Goal: Information Seeking & Learning: Compare options

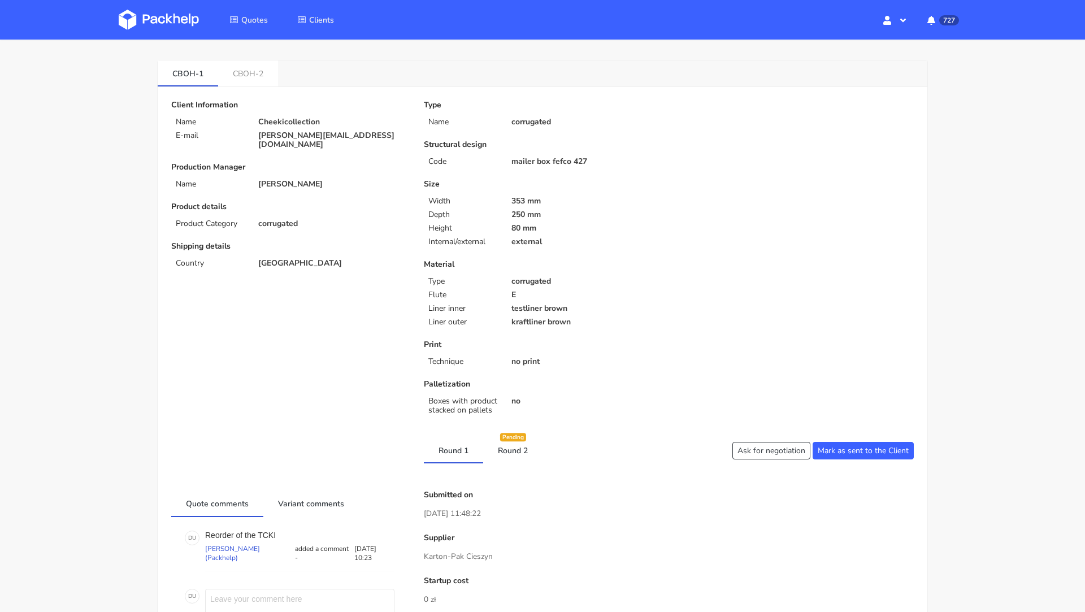
scroll to position [31, 0]
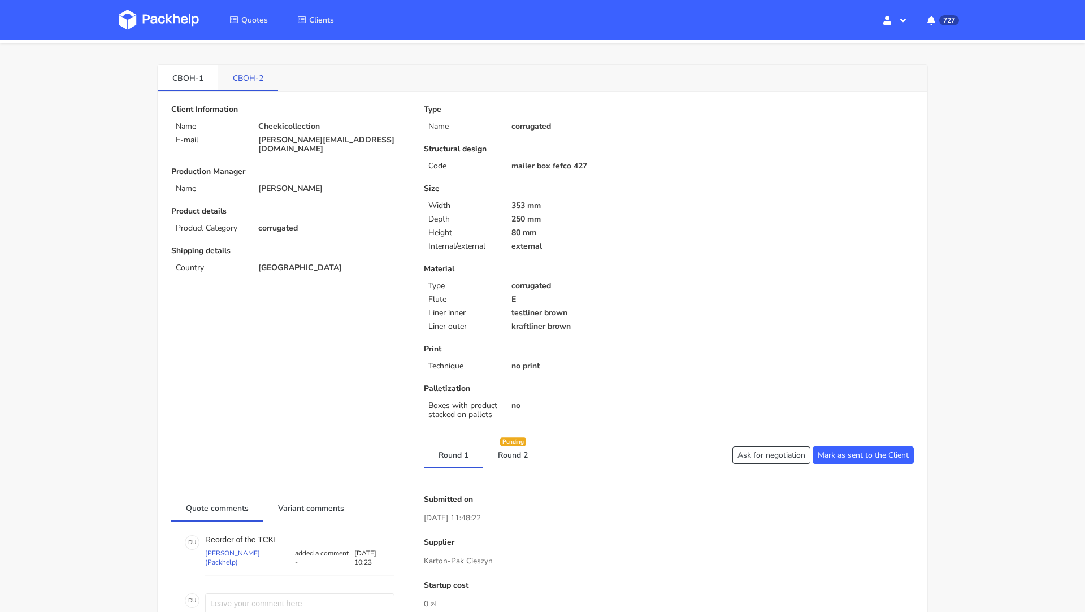
click at [248, 76] on link "CBOH-2" at bounding box center [248, 77] width 60 height 25
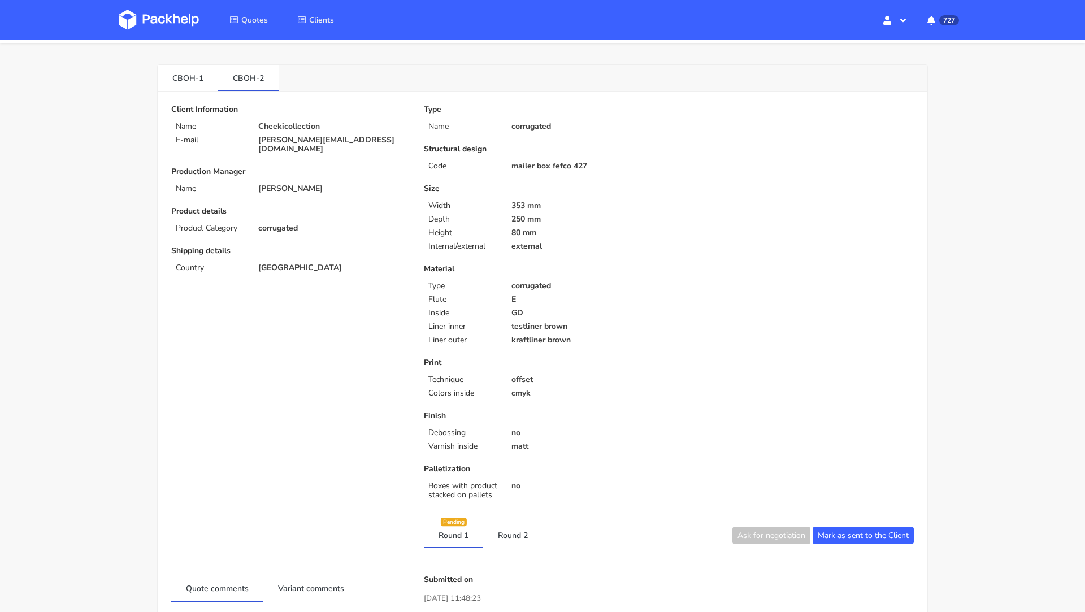
scroll to position [131, 0]
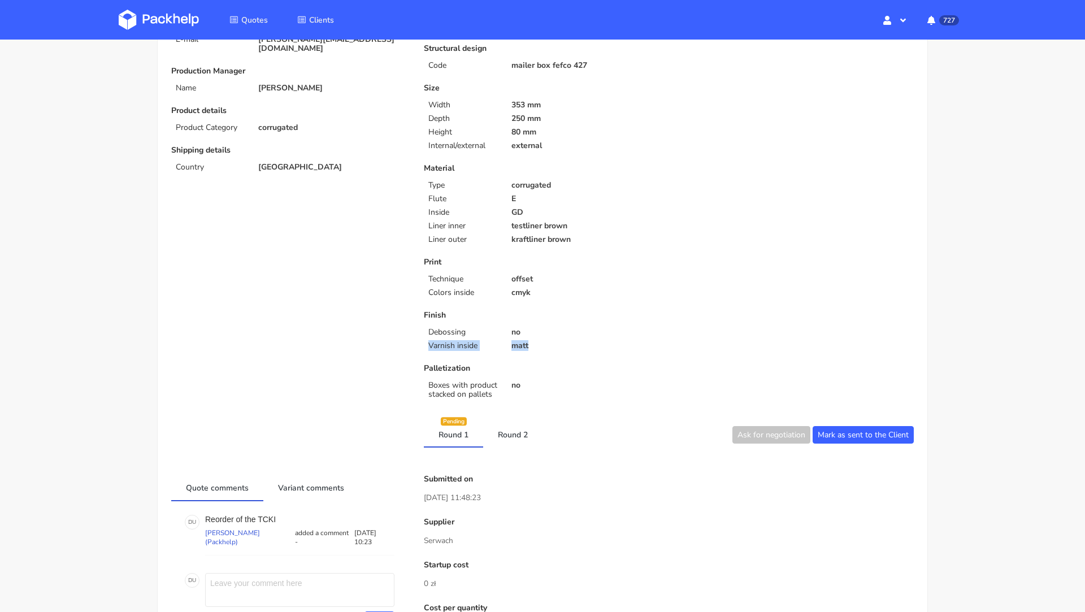
drag, startPoint x: 533, startPoint y: 346, endPoint x: 428, endPoint y: 345, distance: 105.1
click at [428, 345] on div "Varnish inside matt" at bounding box center [542, 345] width 253 height 9
copy div "Varnish inside matt"
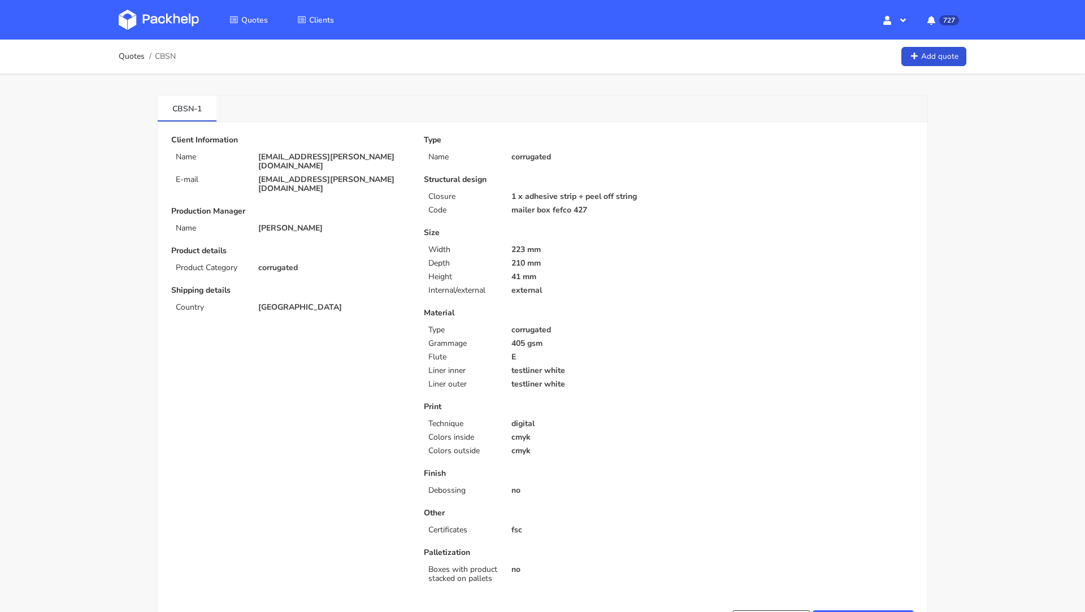
click at [169, 60] on span "CBSN" at bounding box center [165, 56] width 21 height 9
copy span "CBSN"
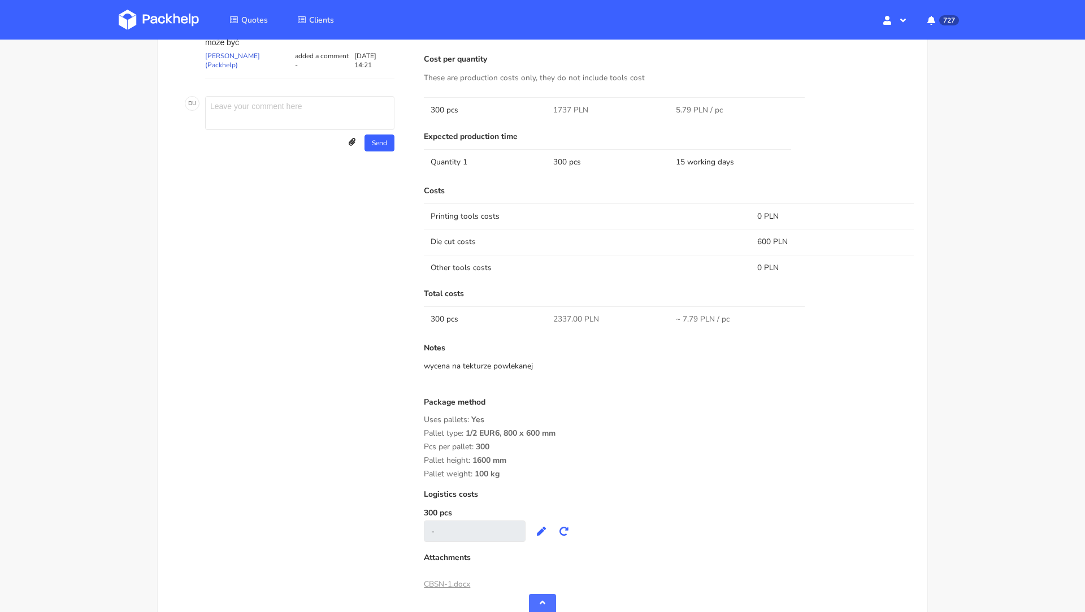
scroll to position [792, 0]
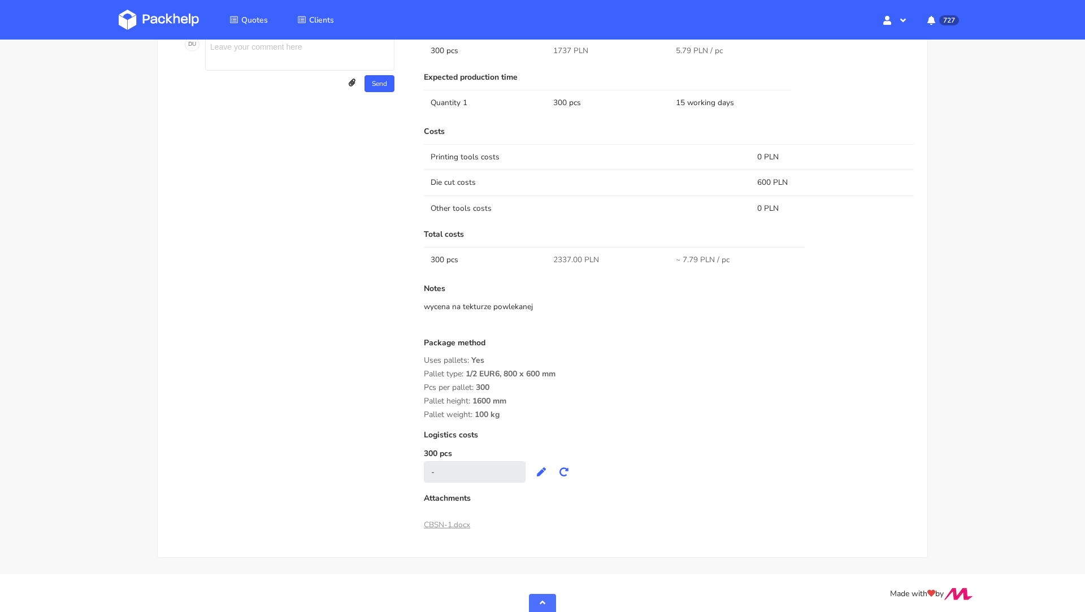
click at [562, 258] on span "2337.00 PLN" at bounding box center [576, 259] width 46 height 11
copy span "2337.00"
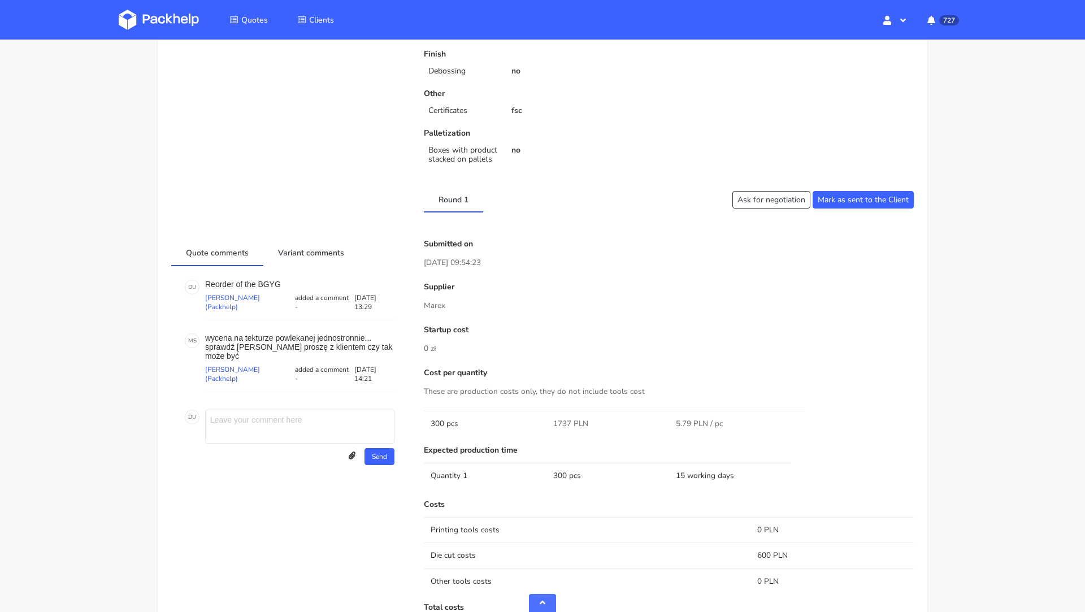
scroll to position [0, 0]
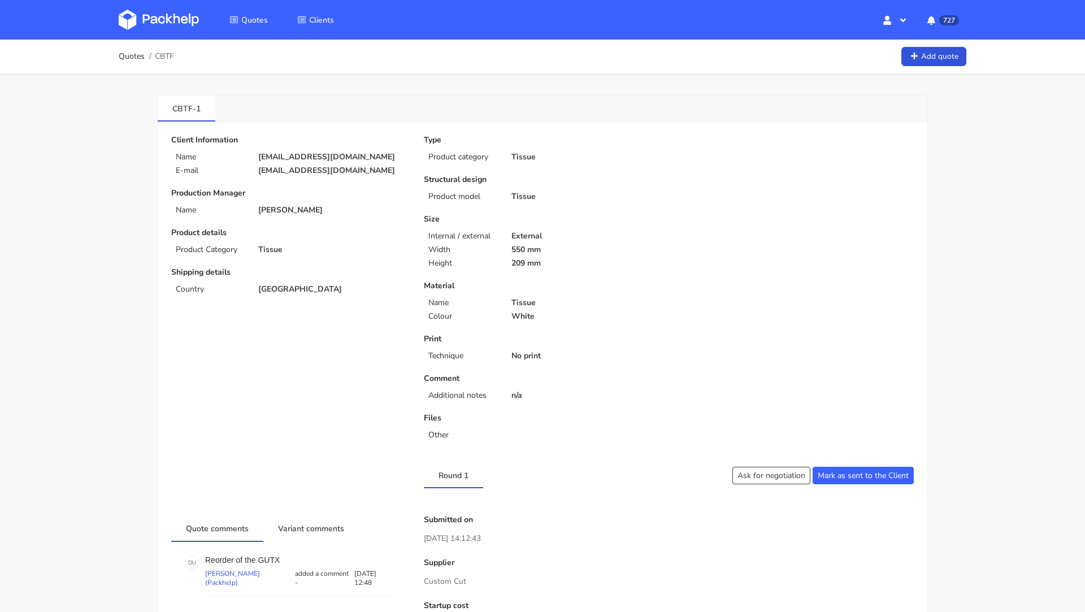
click at [163, 60] on span "CBTF" at bounding box center [164, 56] width 19 height 9
copy span "CBTF"
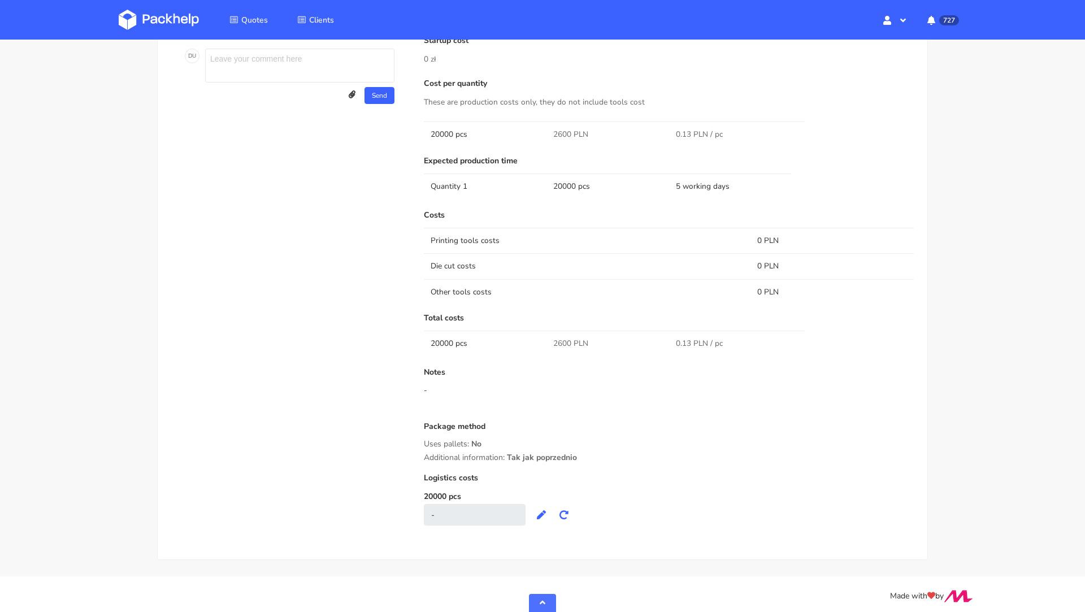
scroll to position [567, 0]
click at [562, 338] on span "2600 PLN" at bounding box center [570, 341] width 35 height 11
copy span "2600"
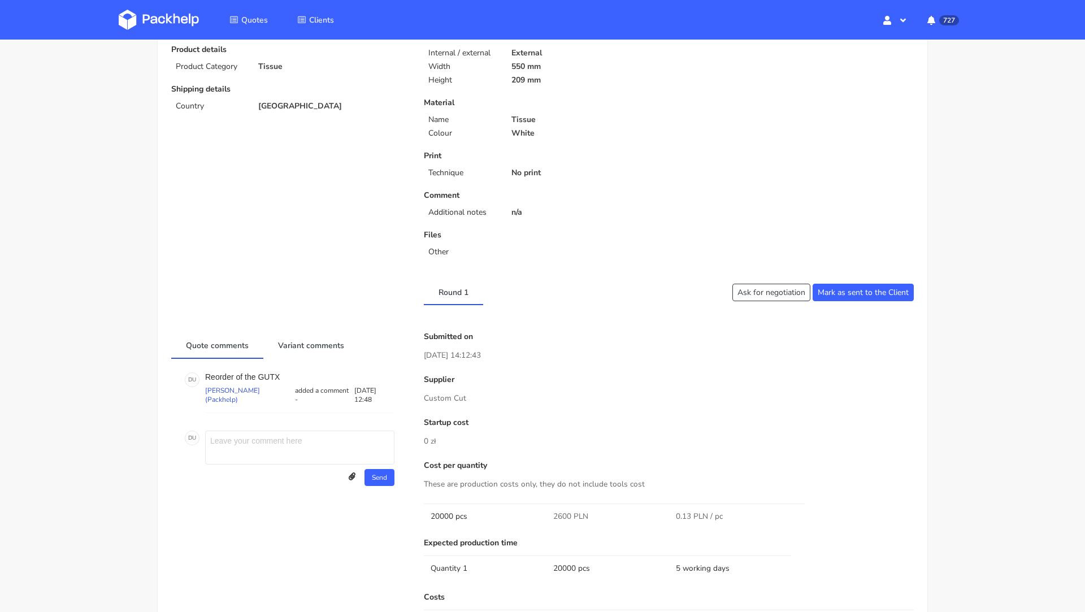
scroll to position [173, 0]
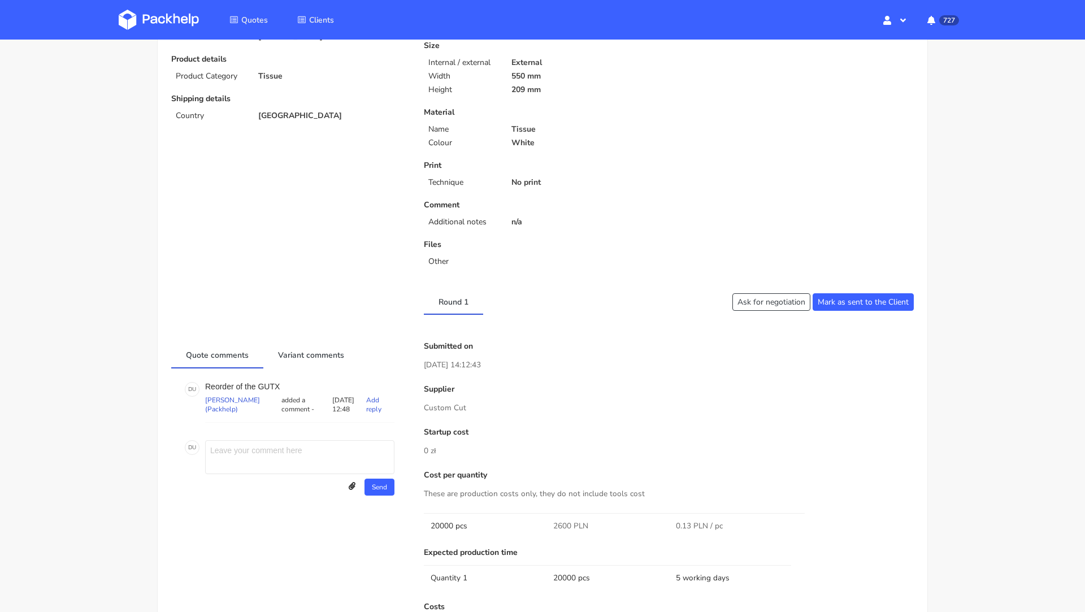
click at [268, 382] on p "Reorder of the GUTX" at bounding box center [299, 386] width 189 height 9
copy p "GUTX"
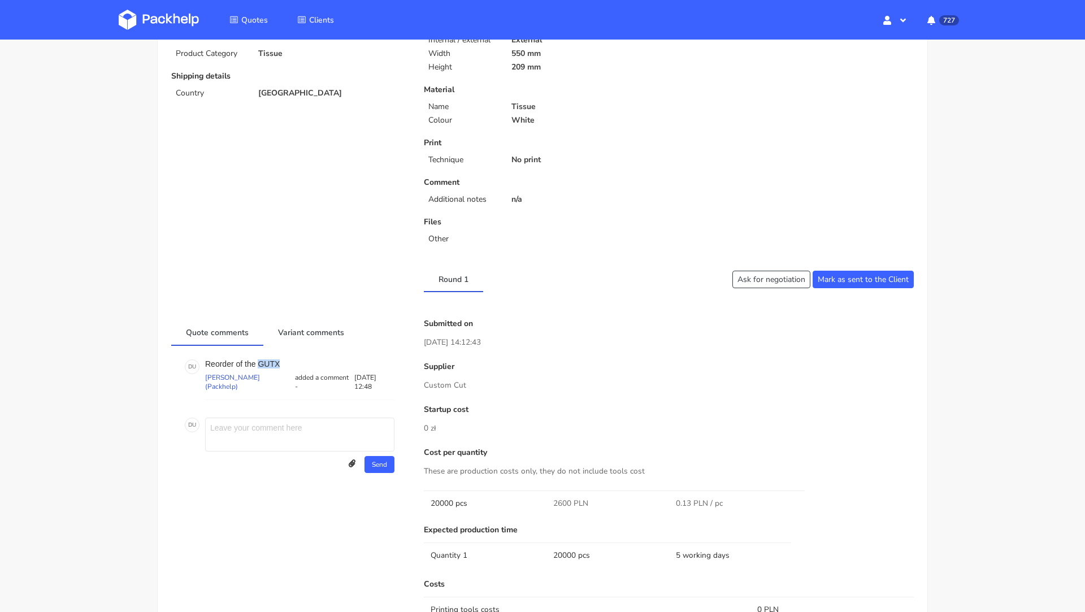
scroll to position [0, 0]
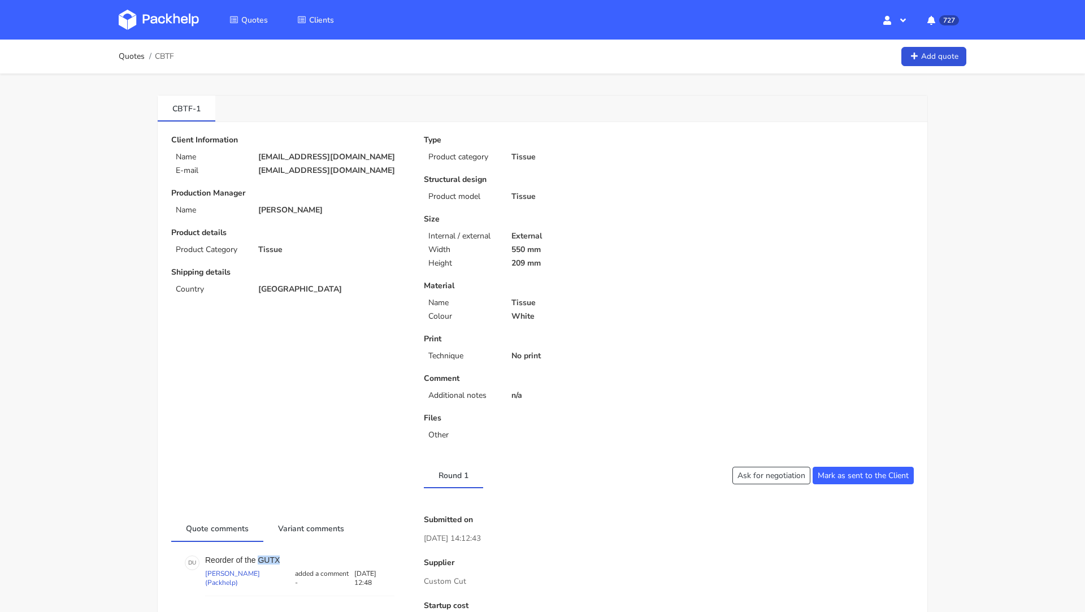
click at [159, 32] on link at bounding box center [167, 19] width 97 height 33
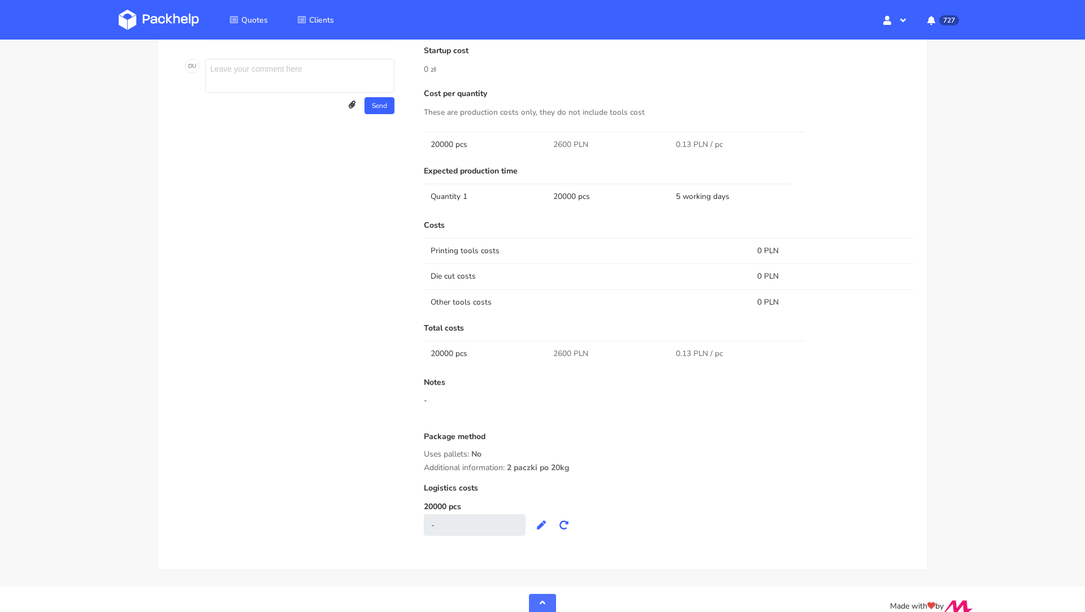
scroll to position [567, 0]
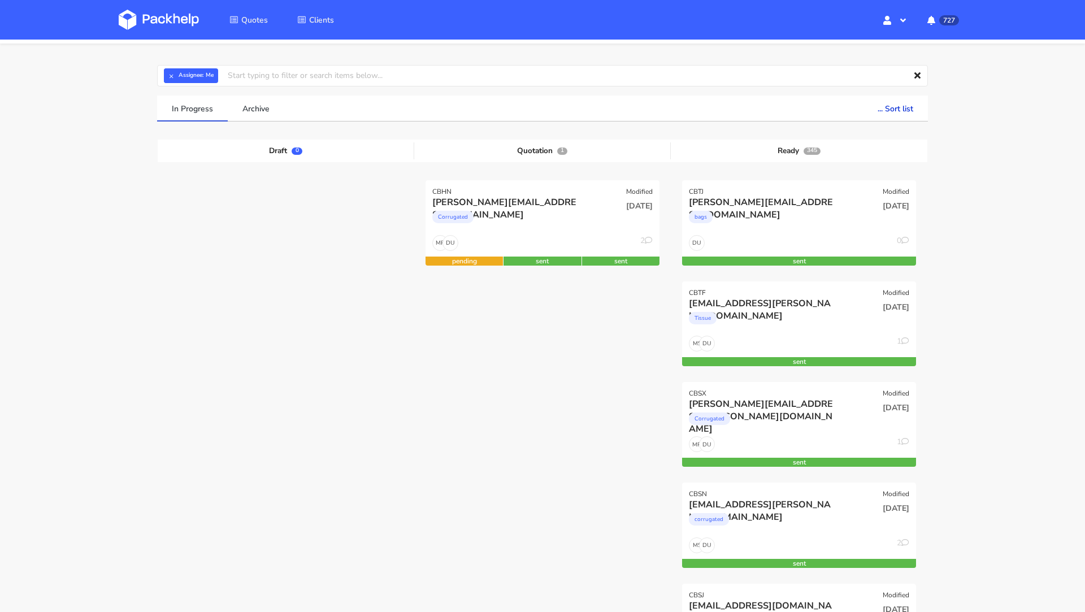
scroll to position [35, 0]
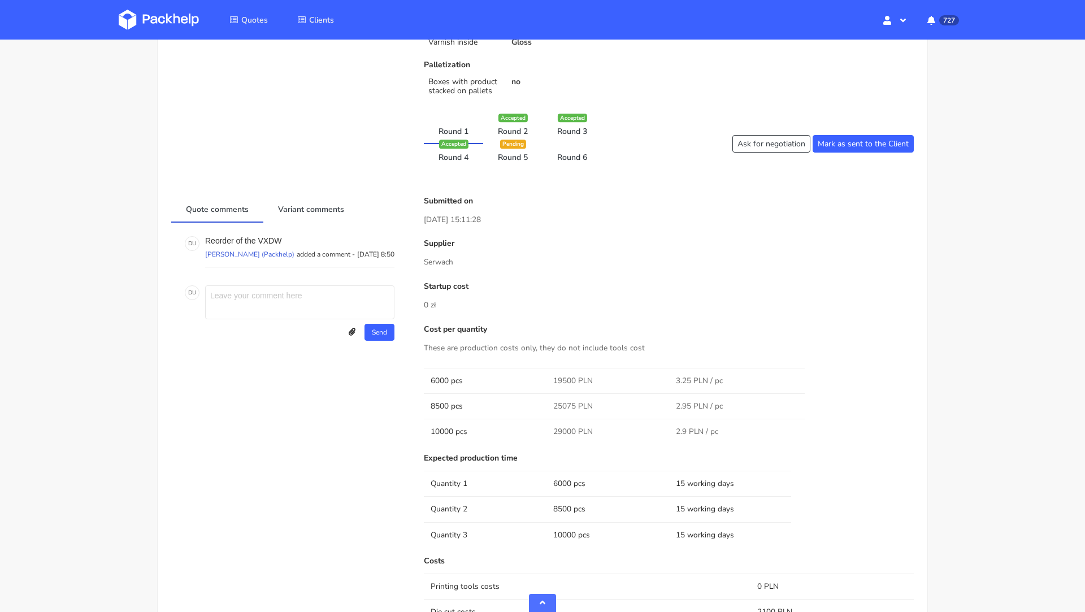
scroll to position [494, 0]
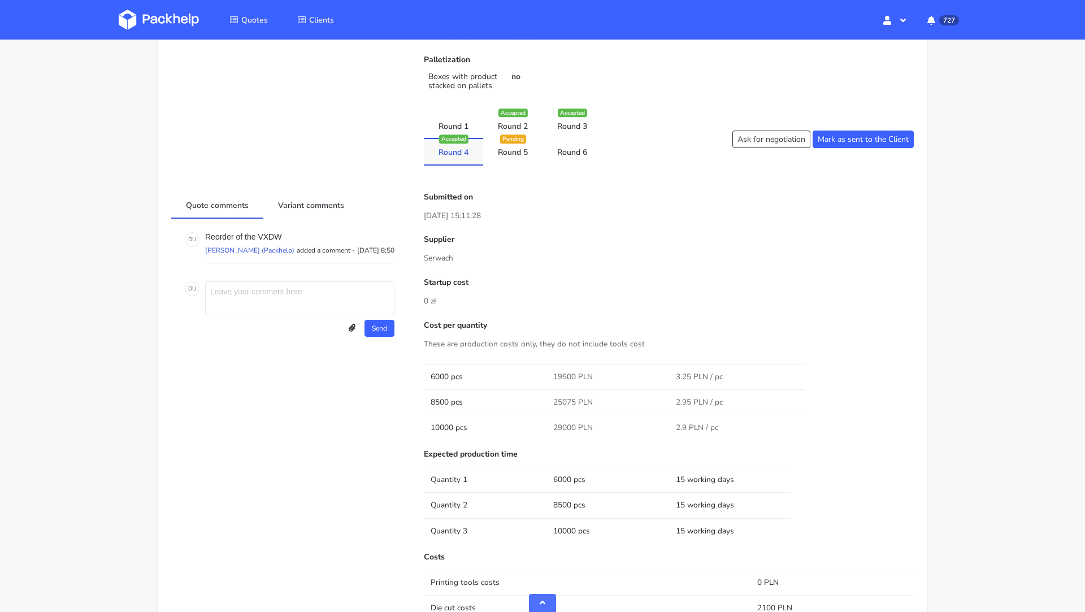
click at [471, 144] on link "Round 4" at bounding box center [453, 151] width 59 height 25
click at [503, 127] on link "Round 2" at bounding box center [512, 125] width 59 height 25
click at [508, 153] on link "Round 5" at bounding box center [512, 151] width 59 height 25
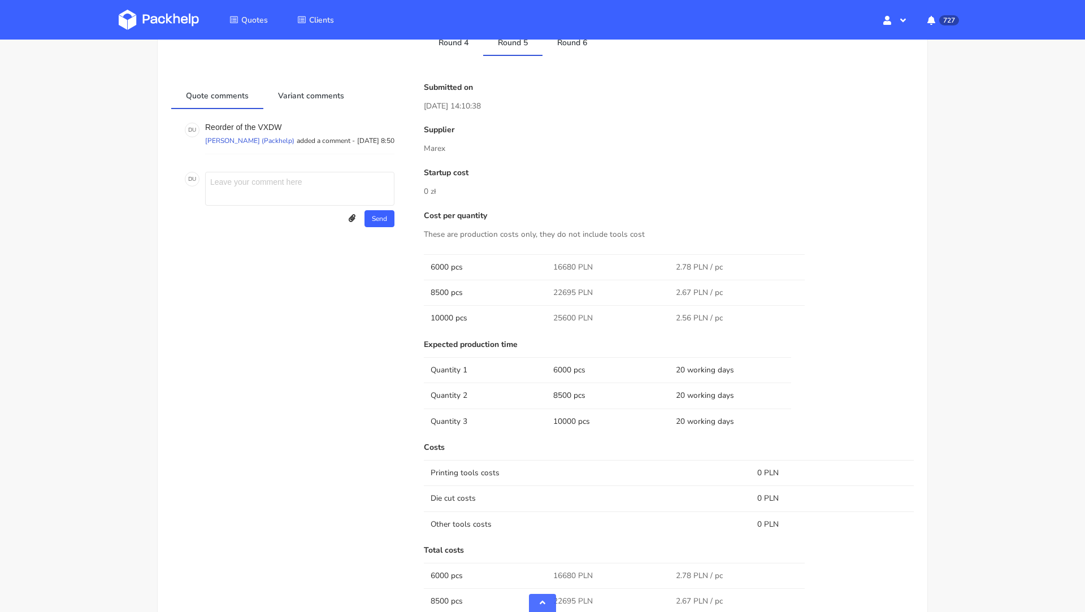
scroll to position [590, 0]
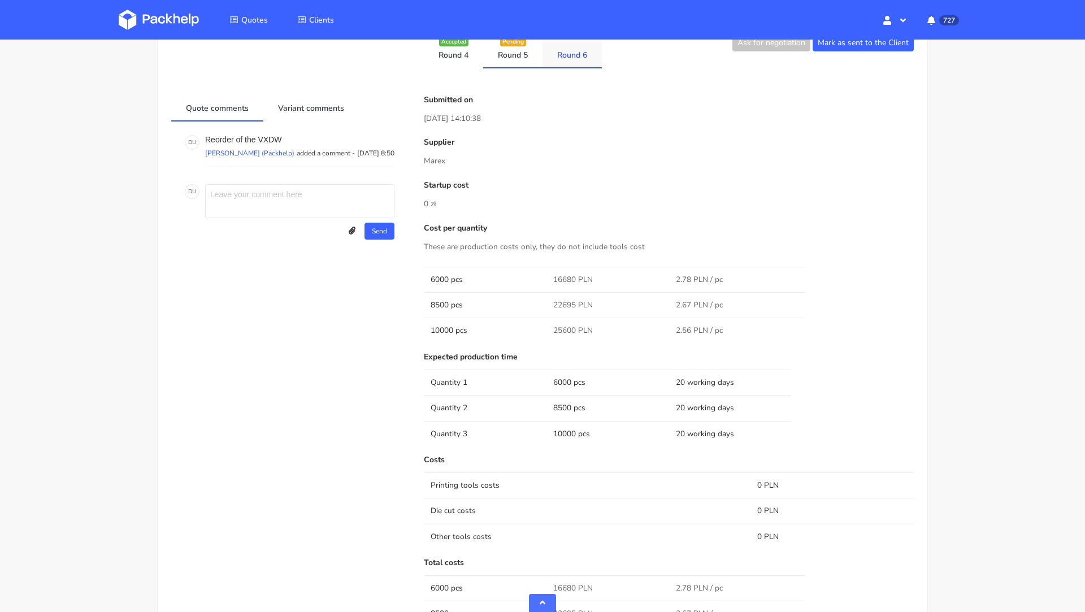
click at [575, 54] on link "Round 6" at bounding box center [571, 54] width 59 height 25
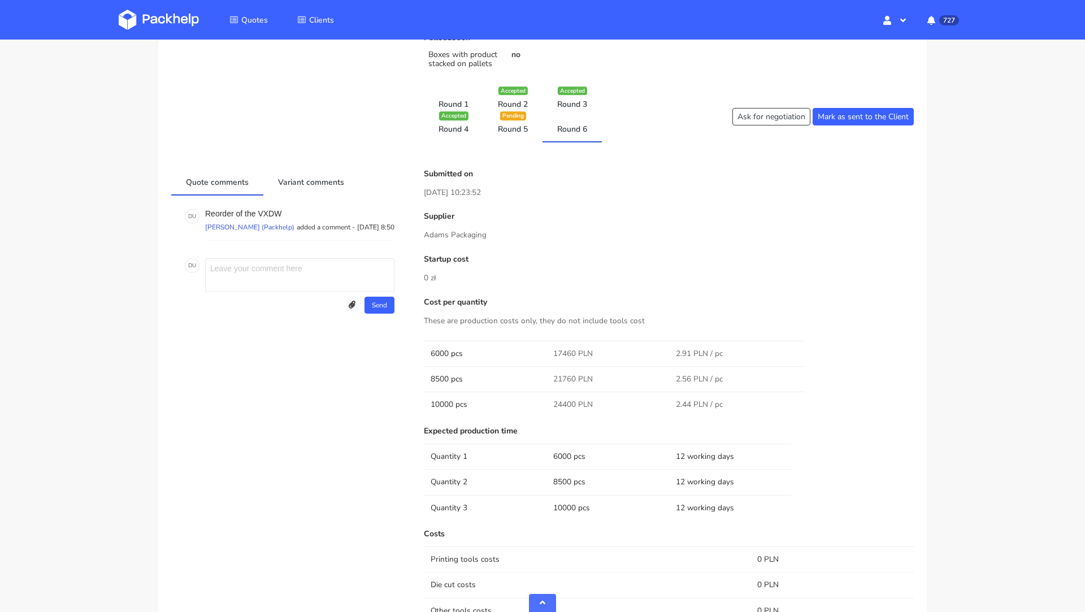
scroll to position [489, 0]
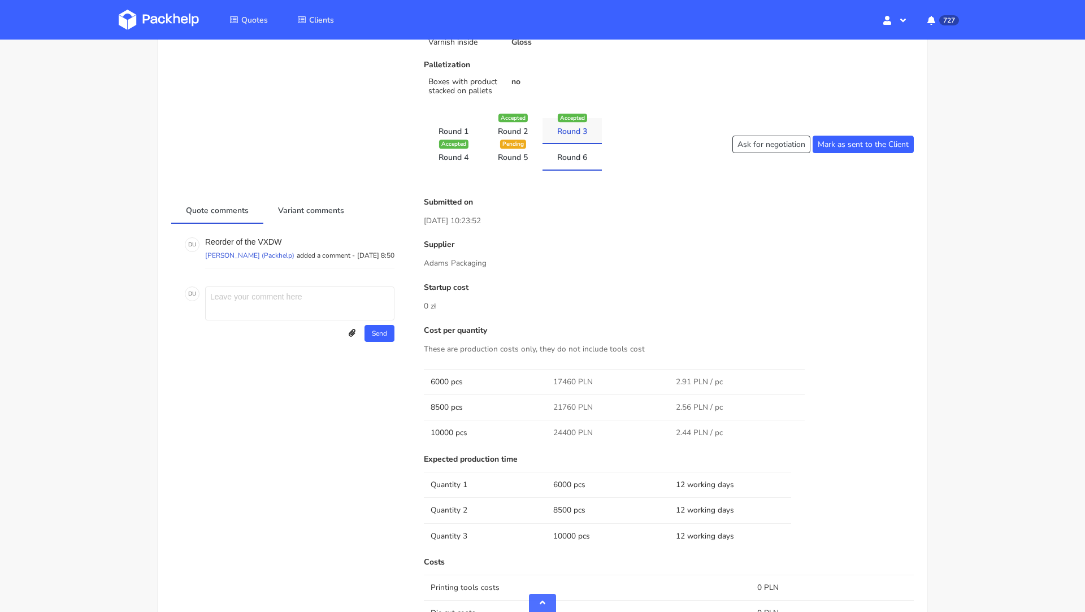
click at [573, 133] on link "Round 3" at bounding box center [571, 130] width 59 height 25
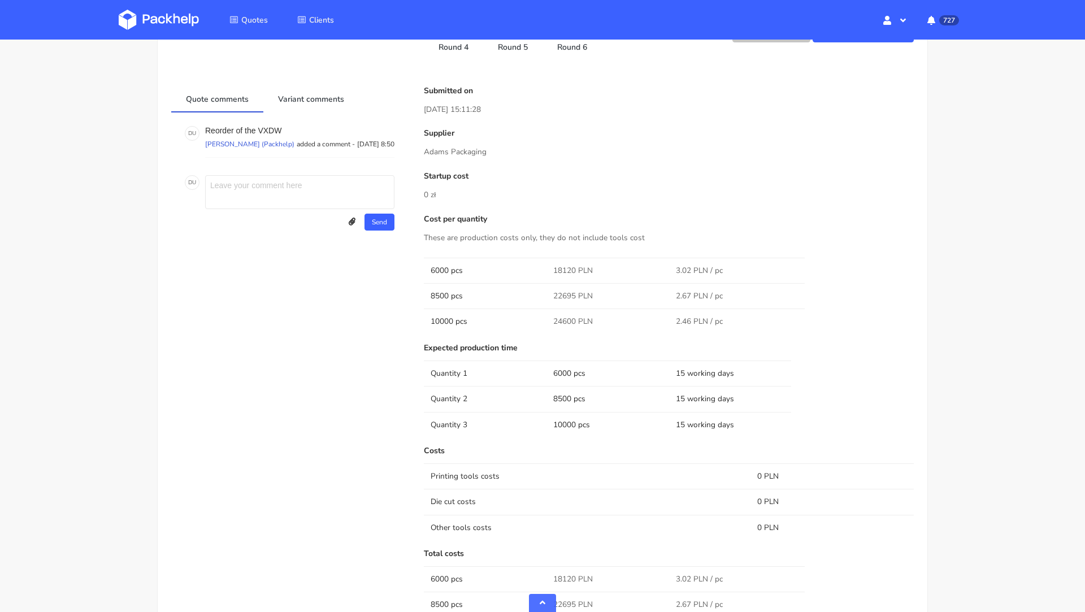
scroll to position [559, 0]
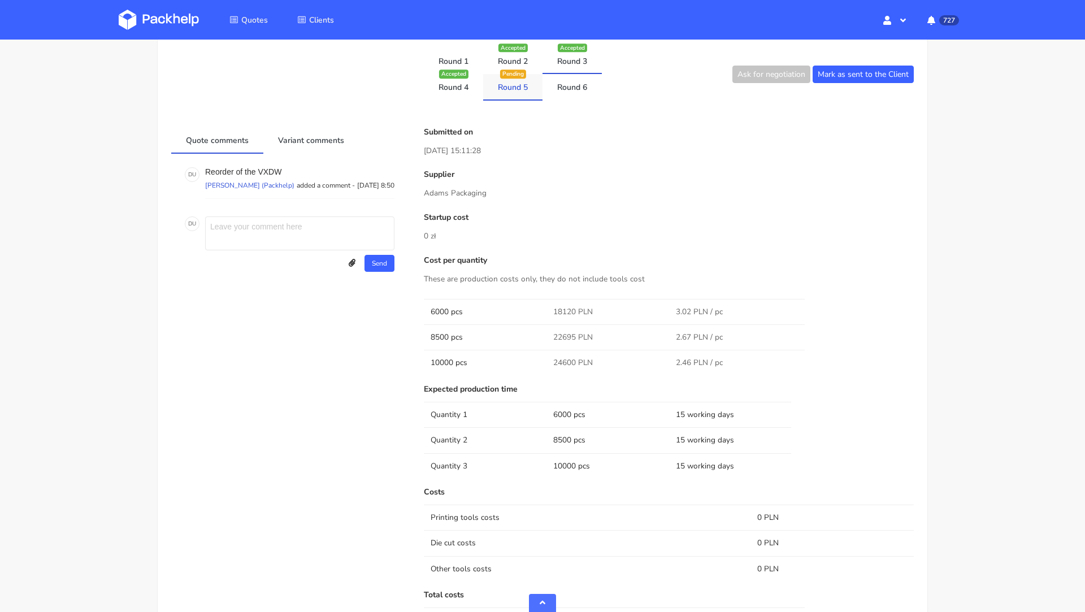
click at [515, 93] on link "Round 5" at bounding box center [512, 86] width 59 height 25
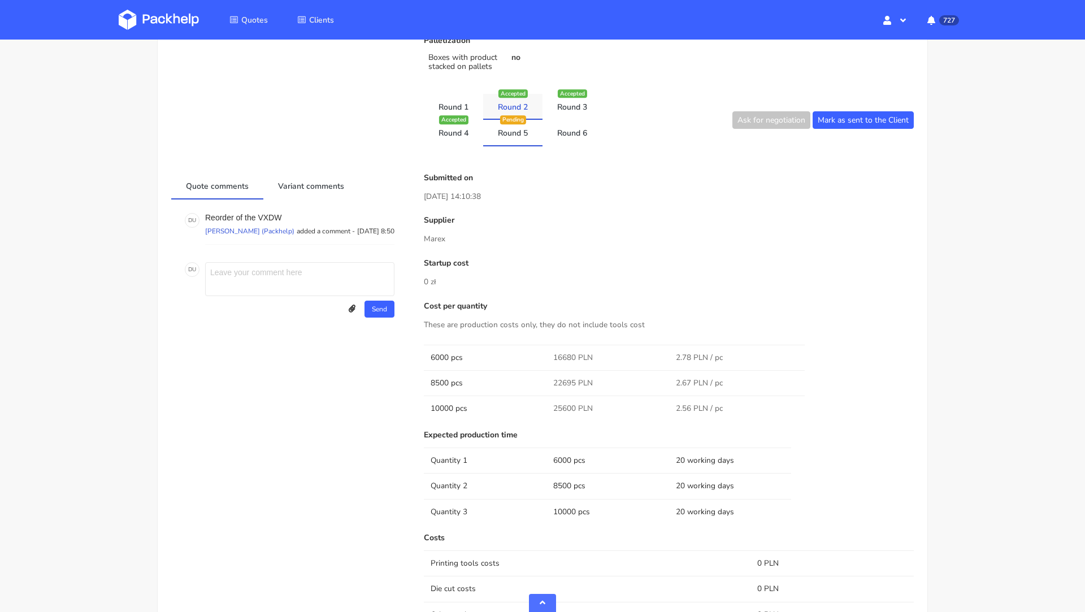
click at [512, 105] on link "Round 2" at bounding box center [512, 106] width 59 height 25
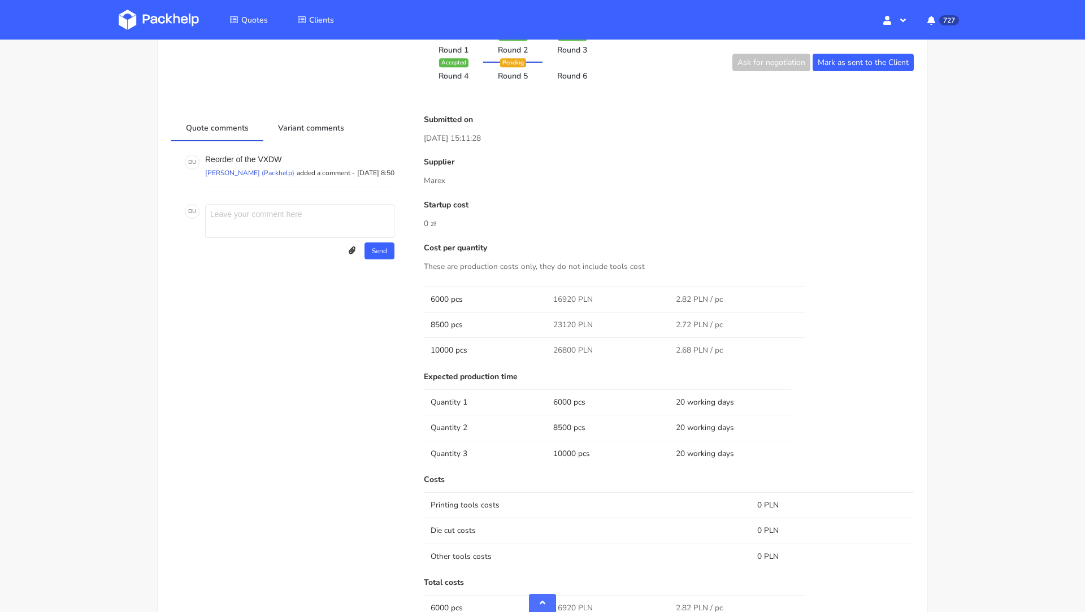
scroll to position [492, 0]
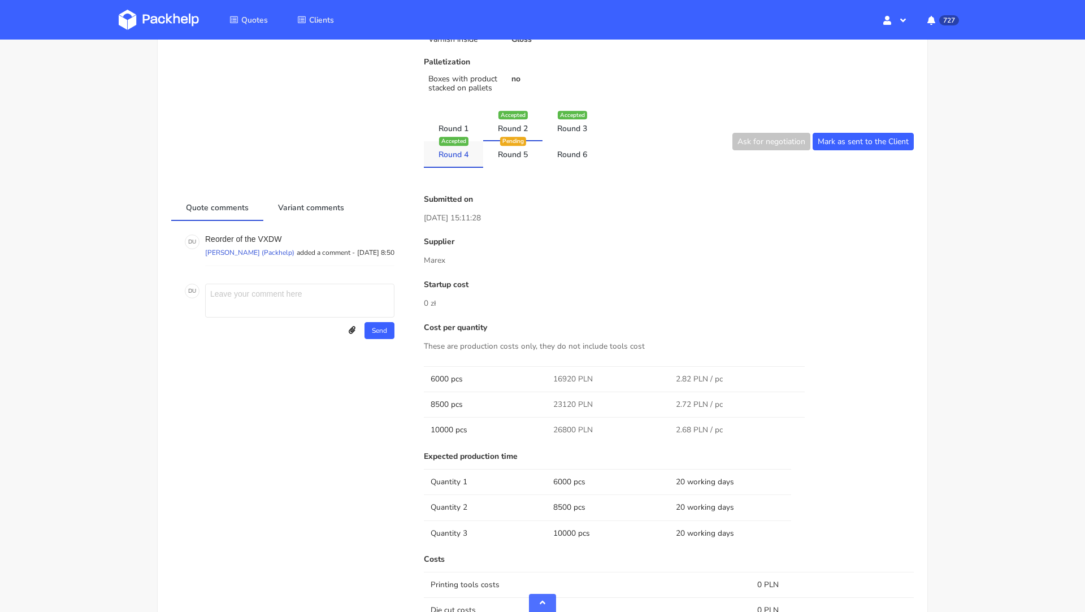
click at [457, 142] on div "Accepted" at bounding box center [453, 141] width 29 height 8
click at [455, 155] on link "Round 4" at bounding box center [453, 153] width 59 height 25
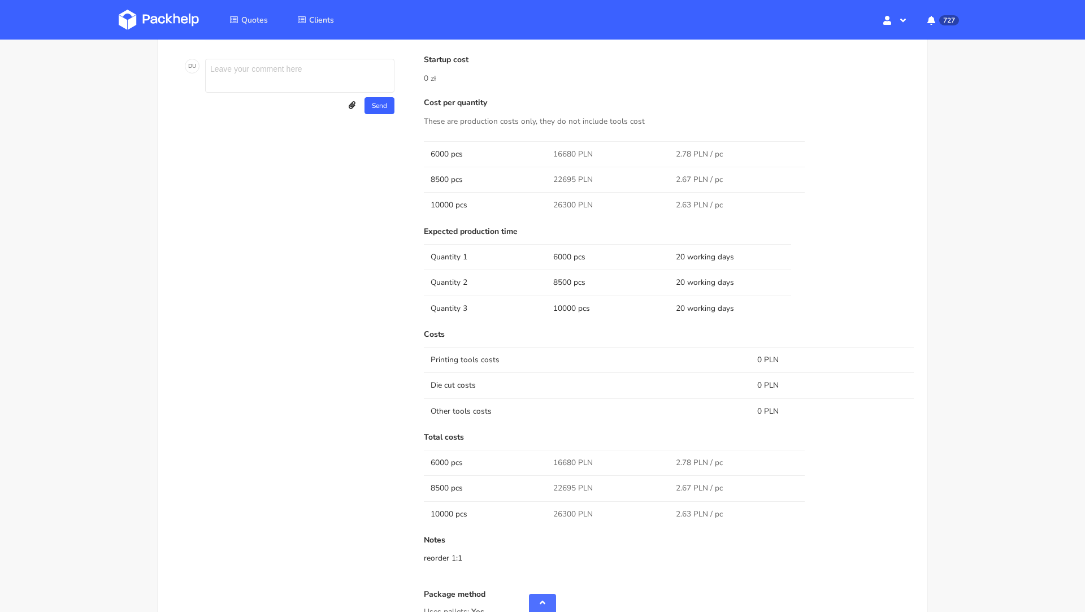
scroll to position [487, 0]
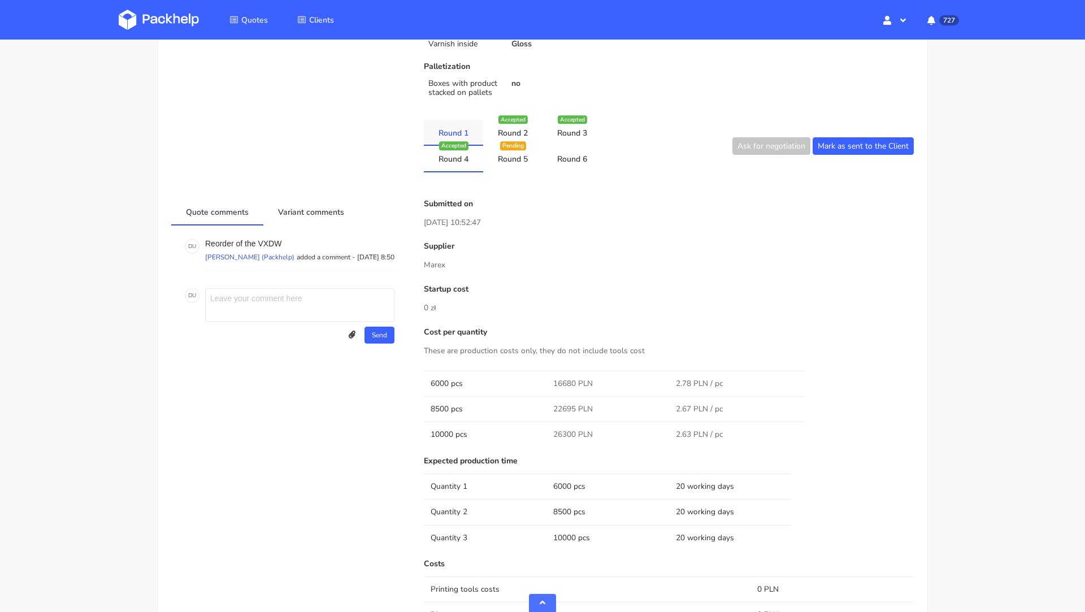
click at [444, 124] on link "Round 1" at bounding box center [453, 132] width 59 height 25
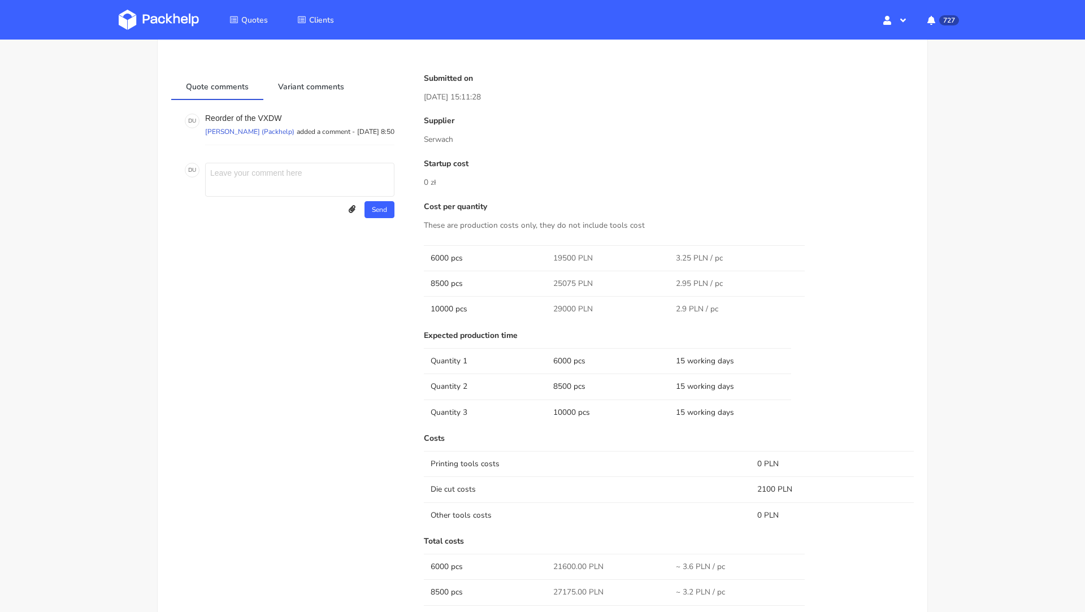
scroll to position [163, 0]
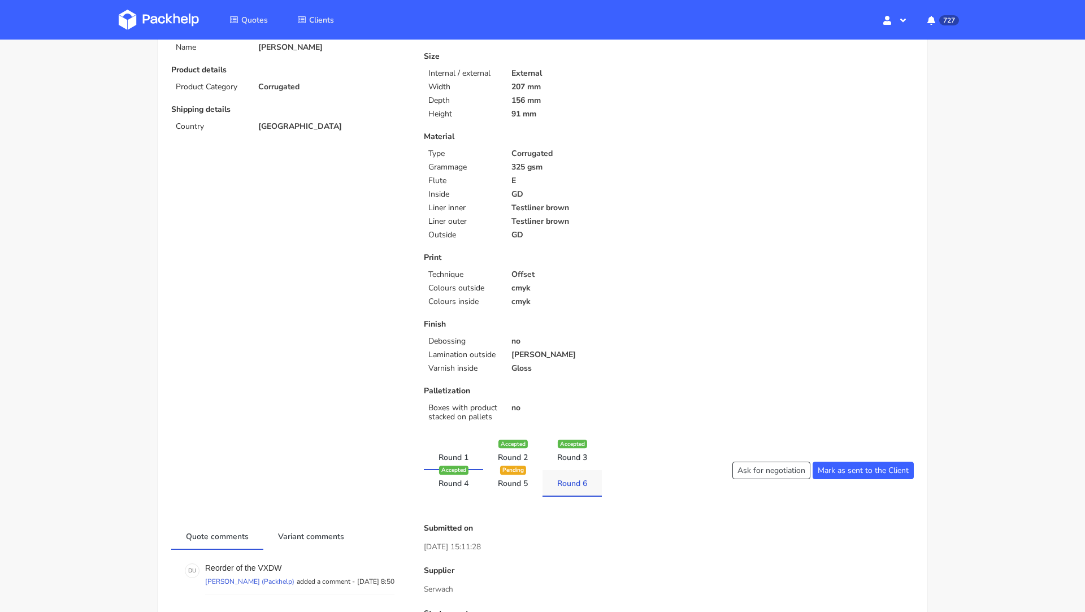
click at [576, 492] on link "Round 6" at bounding box center [571, 482] width 59 height 25
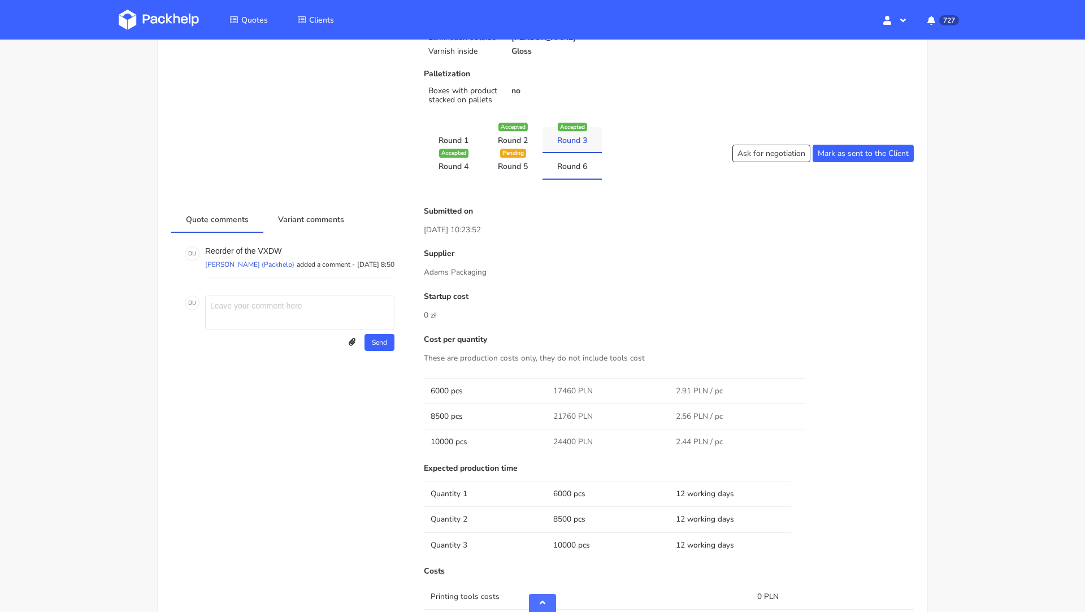
scroll to position [477, 0]
click at [574, 144] on link "Round 3" at bounding box center [571, 141] width 59 height 25
click at [525, 159] on link "Round 5" at bounding box center [512, 167] width 59 height 25
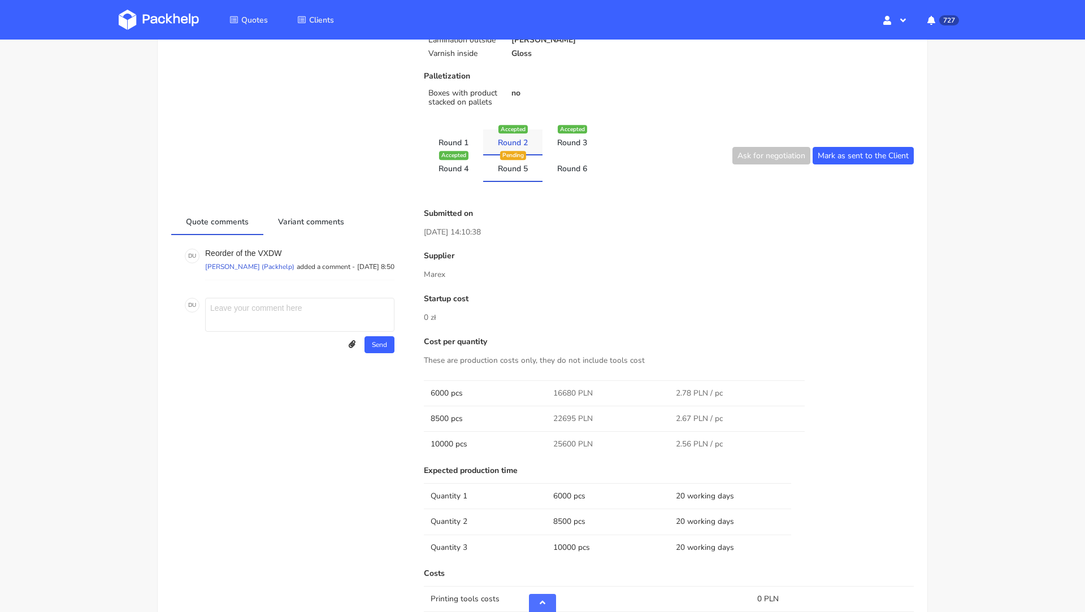
click at [508, 132] on div "Accepted" at bounding box center [512, 129] width 29 height 8
click at [458, 168] on link "Round 4" at bounding box center [453, 166] width 59 height 25
click at [453, 138] on link "Round 1" at bounding box center [453, 141] width 59 height 25
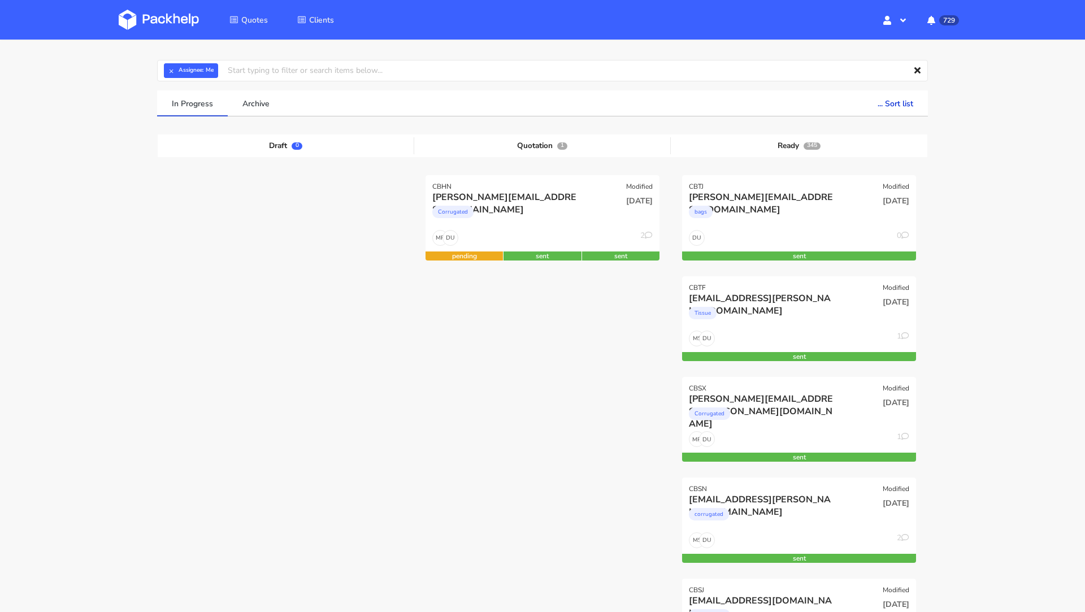
scroll to position [35, 0]
click at [371, 73] on input "text" at bounding box center [542, 70] width 771 height 21
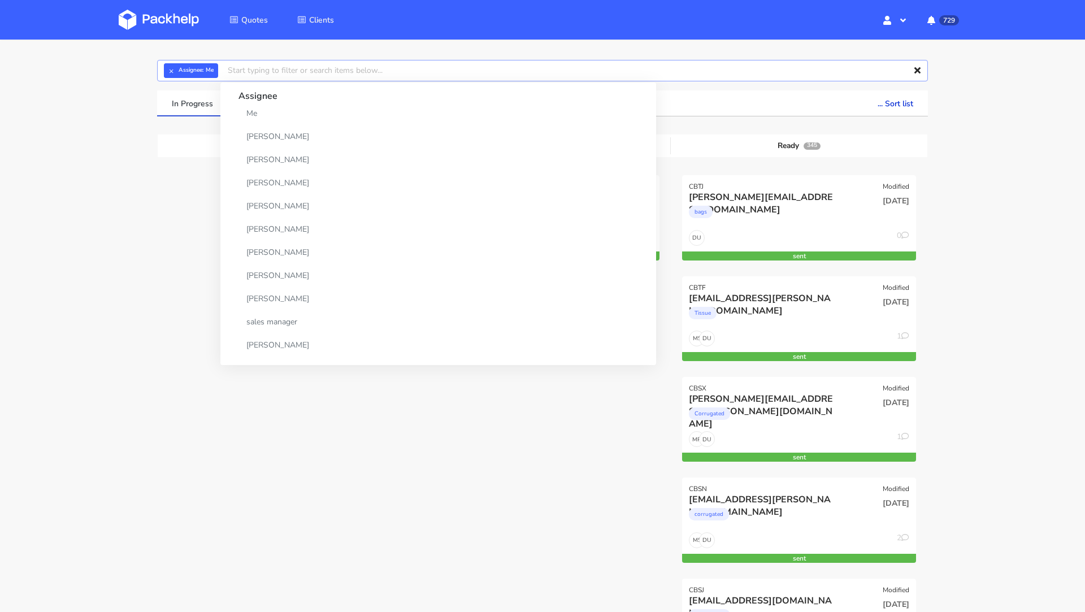
paste input "CBGS"
type input "CBGS"
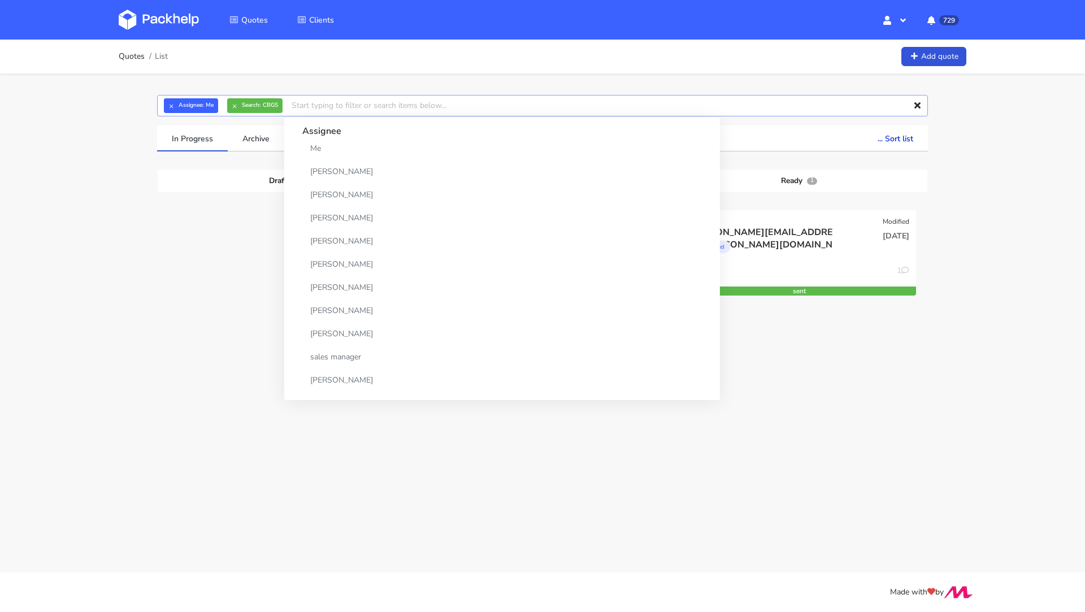
scroll to position [0, 0]
click at [180, 256] on div at bounding box center [286, 260] width 257 height 101
click at [766, 236] on div "[PERSON_NAME][EMAIL_ADDRESS][PERSON_NAME][DOMAIN_NAME]" at bounding box center [764, 232] width 150 height 12
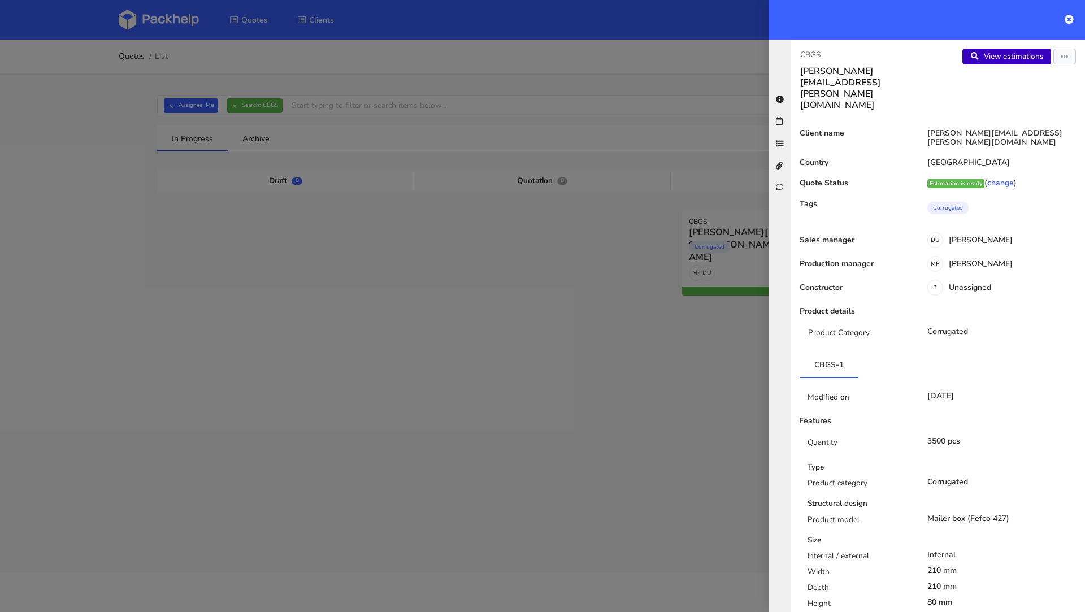
click at [1009, 55] on link "View estimations" at bounding box center [1006, 57] width 89 height 16
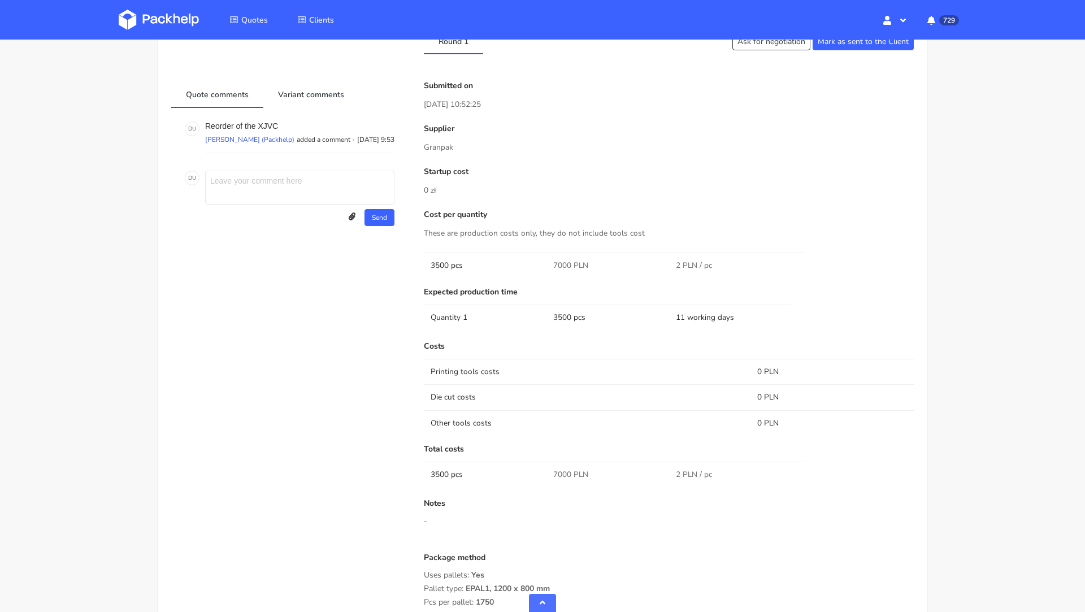
scroll to position [557, 0]
click at [300, 83] on link "Variant comments" at bounding box center [310, 91] width 95 height 25
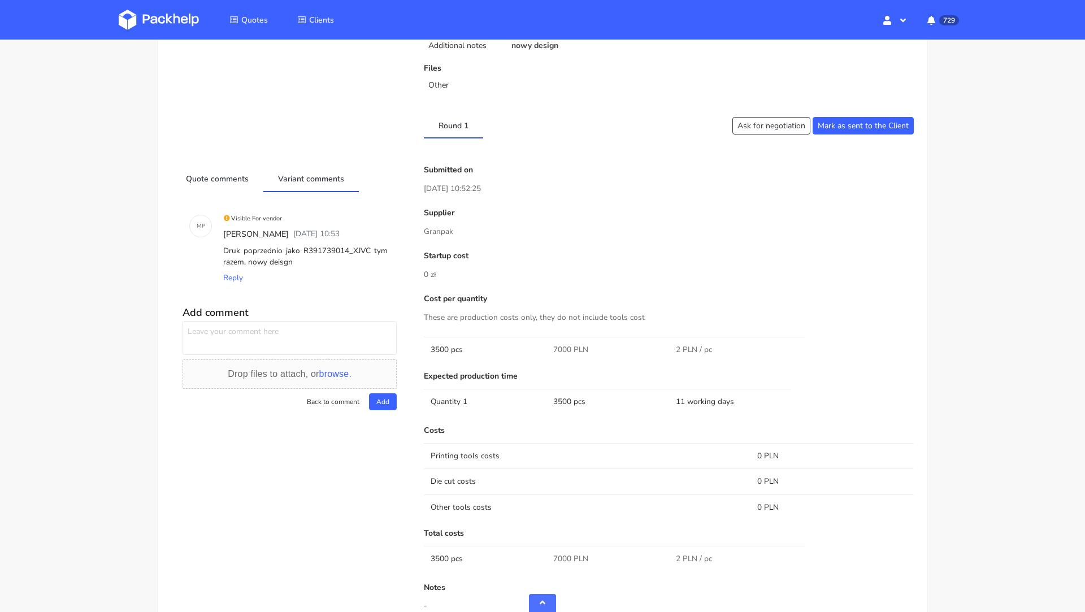
scroll to position [466, 0]
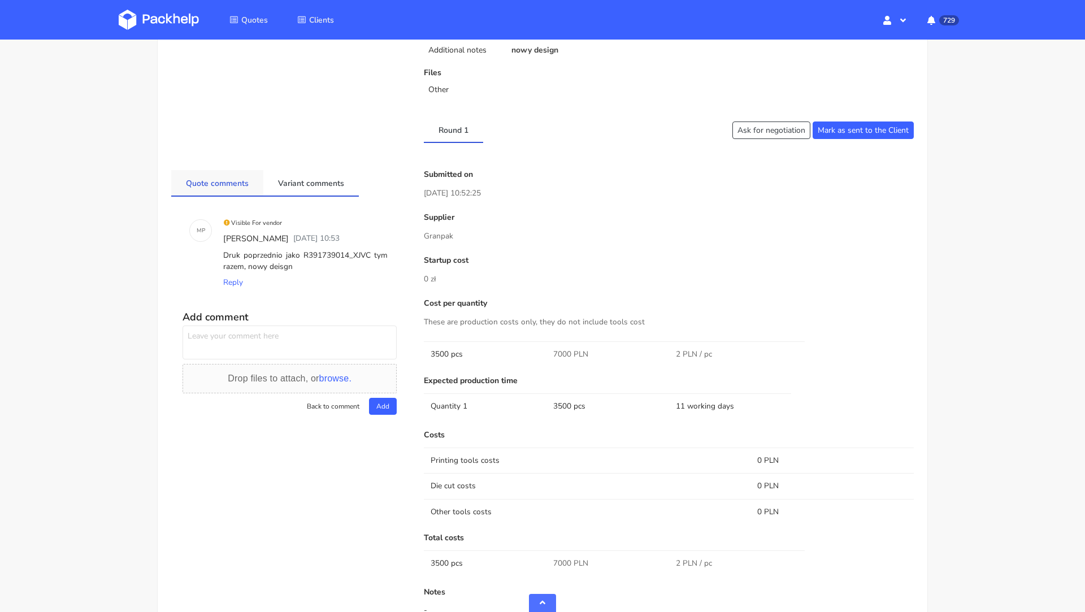
click at [220, 192] on link "Quote comments" at bounding box center [217, 182] width 92 height 25
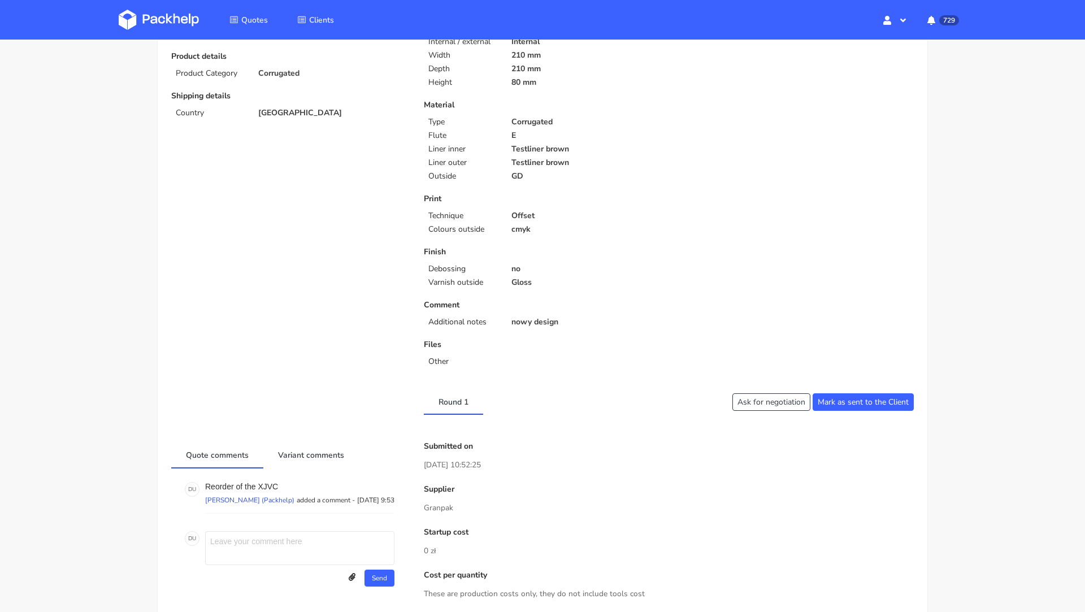
scroll to position [0, 0]
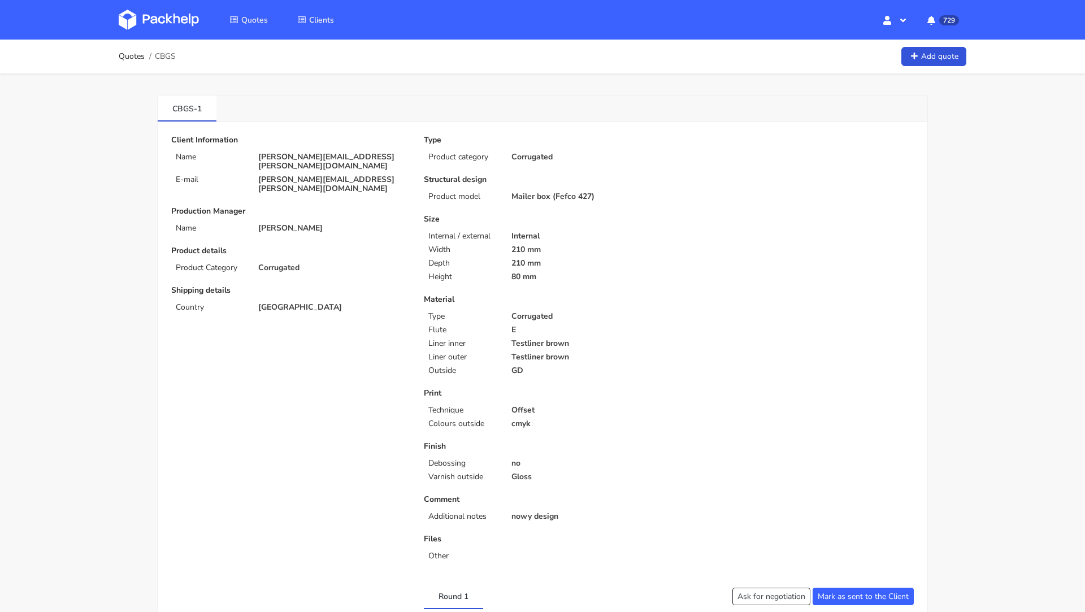
click at [155, 10] on img at bounding box center [159, 20] width 80 height 20
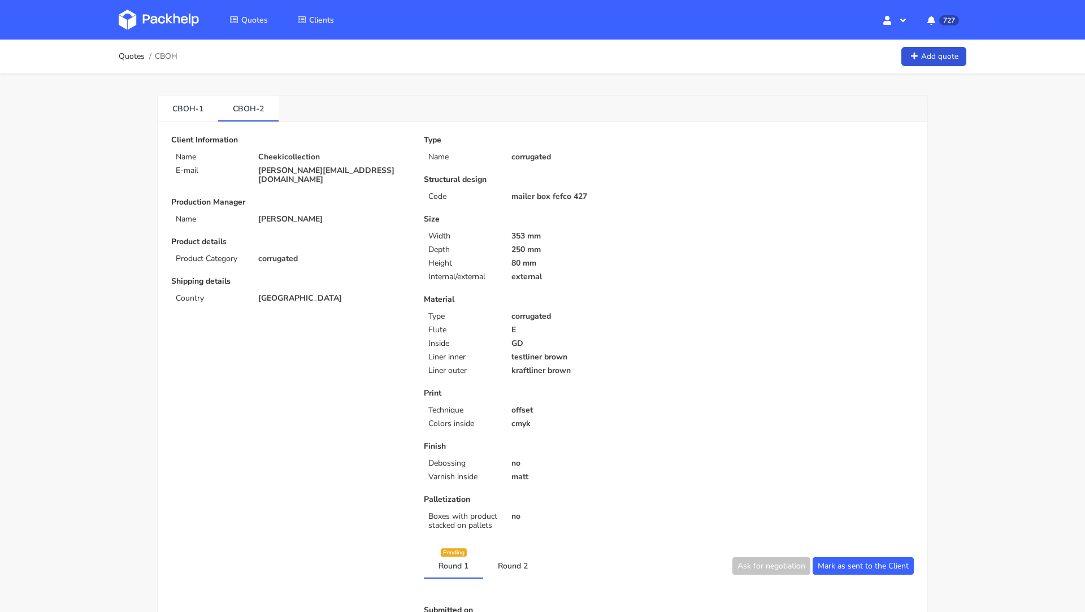
click at [585, 247] on p "250 mm" at bounding box center [586, 249] width 150 height 9
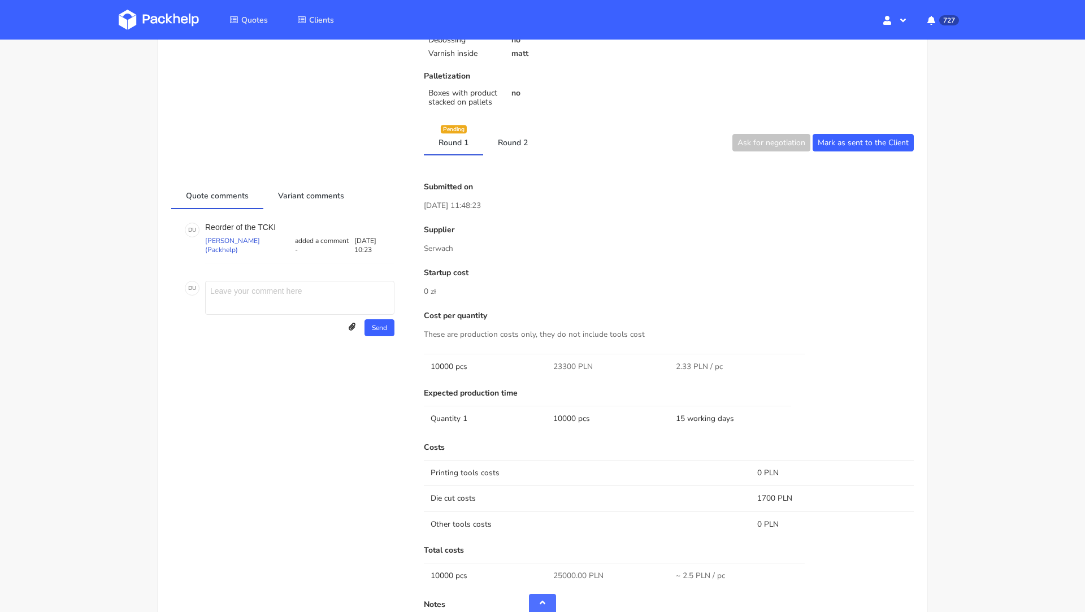
scroll to position [427, 0]
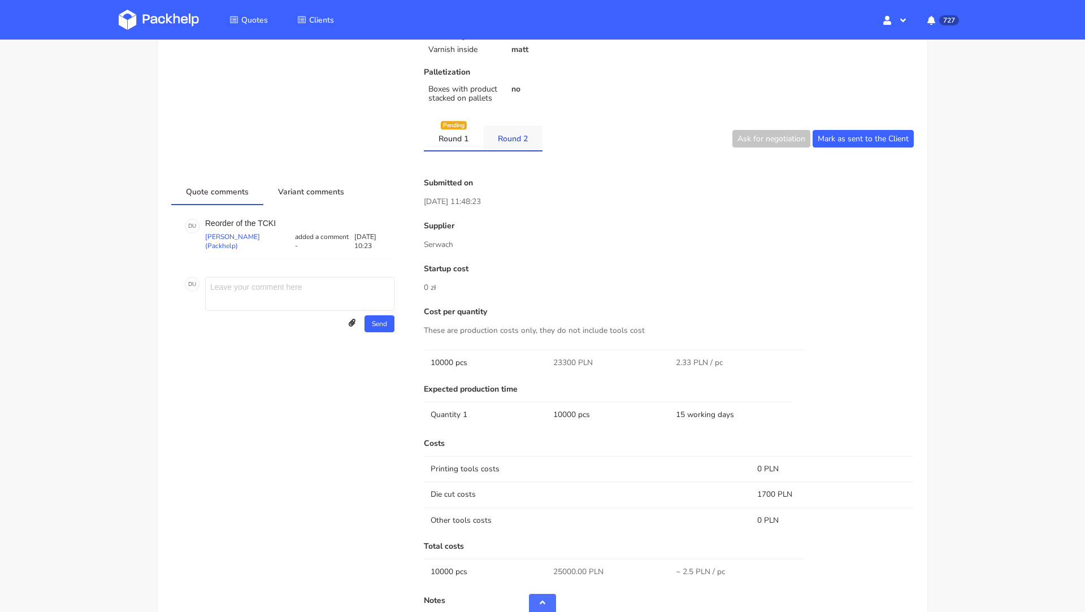
click at [509, 143] on link "Round 2" at bounding box center [512, 137] width 59 height 25
click at [453, 142] on link "Round 1" at bounding box center [453, 137] width 59 height 25
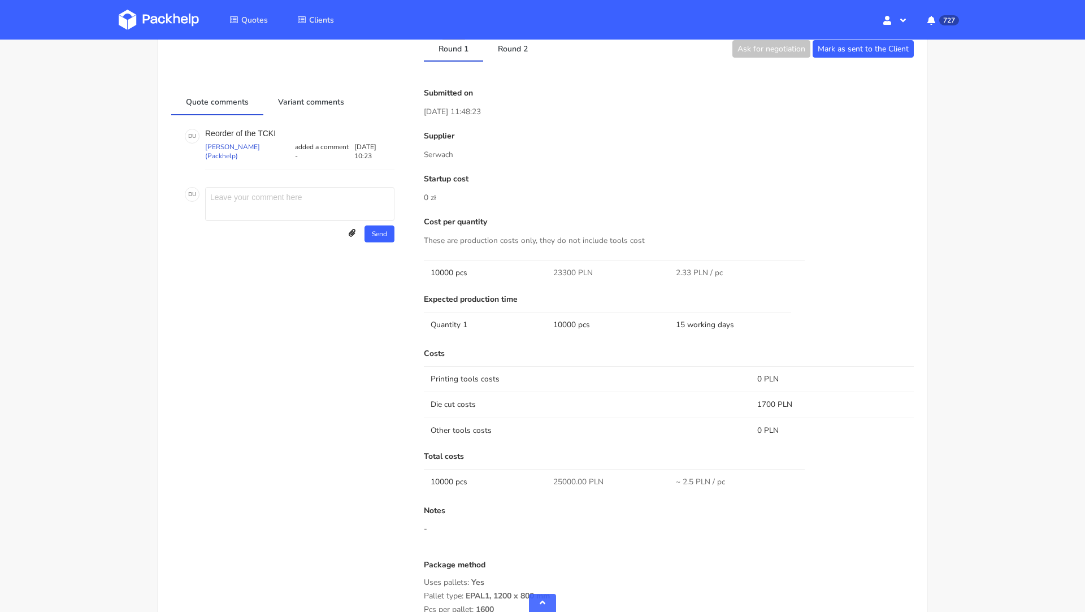
scroll to position [476, 0]
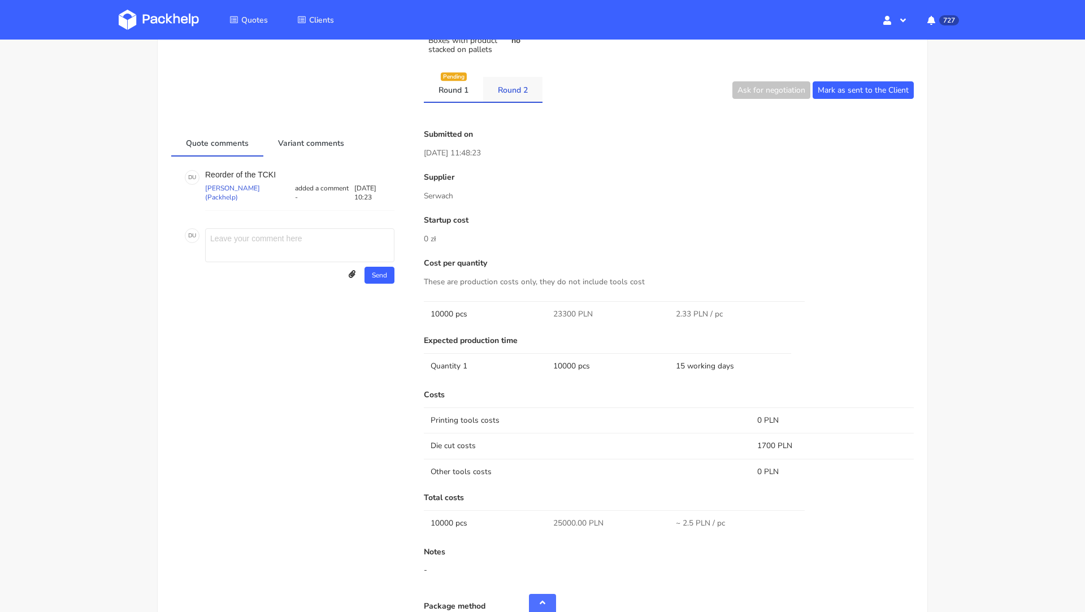
click at [505, 98] on link "Round 2" at bounding box center [512, 89] width 59 height 25
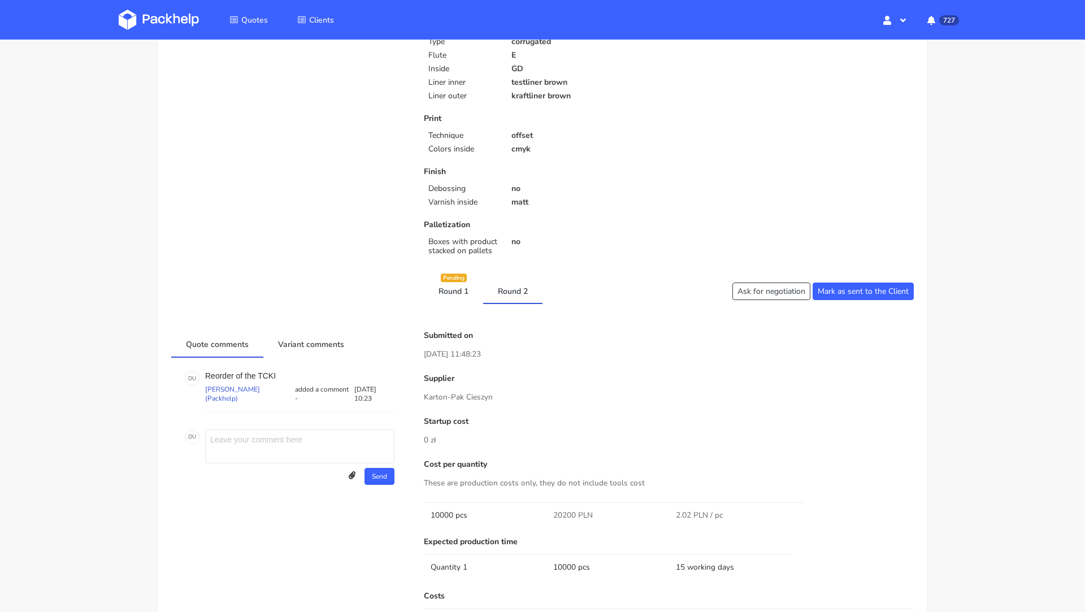
scroll to position [280, 0]
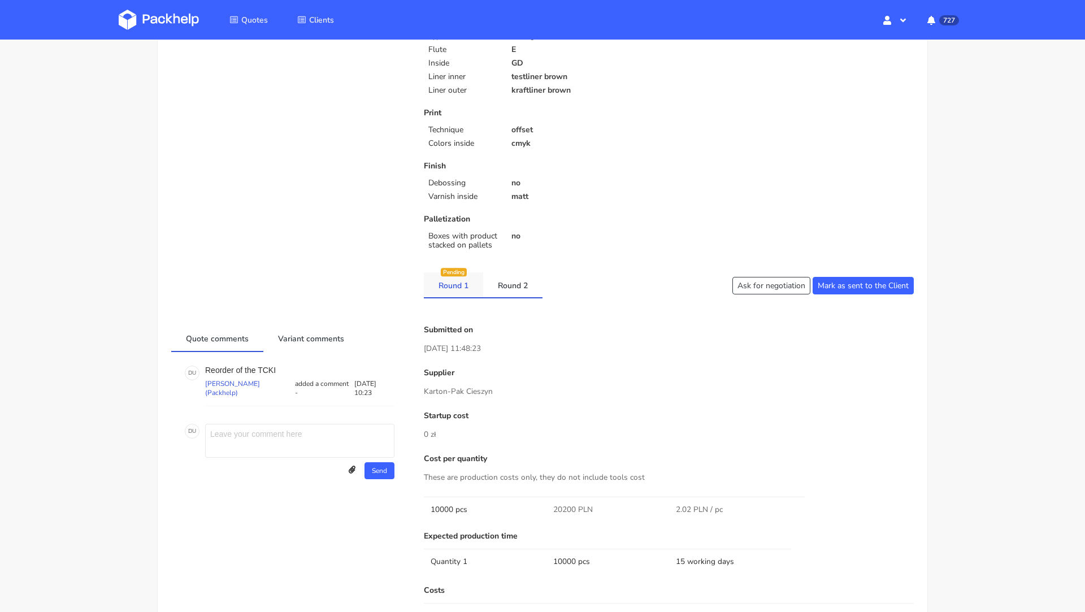
click at [445, 293] on link "Round 1" at bounding box center [453, 284] width 59 height 25
click at [497, 287] on link "Round 2" at bounding box center [512, 284] width 59 height 25
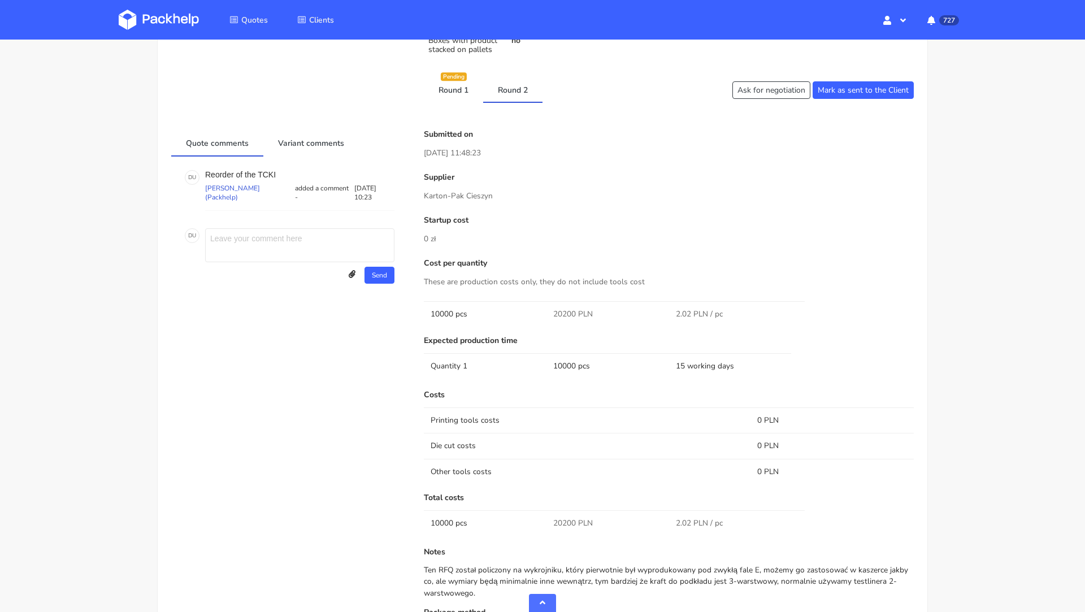
scroll to position [420, 0]
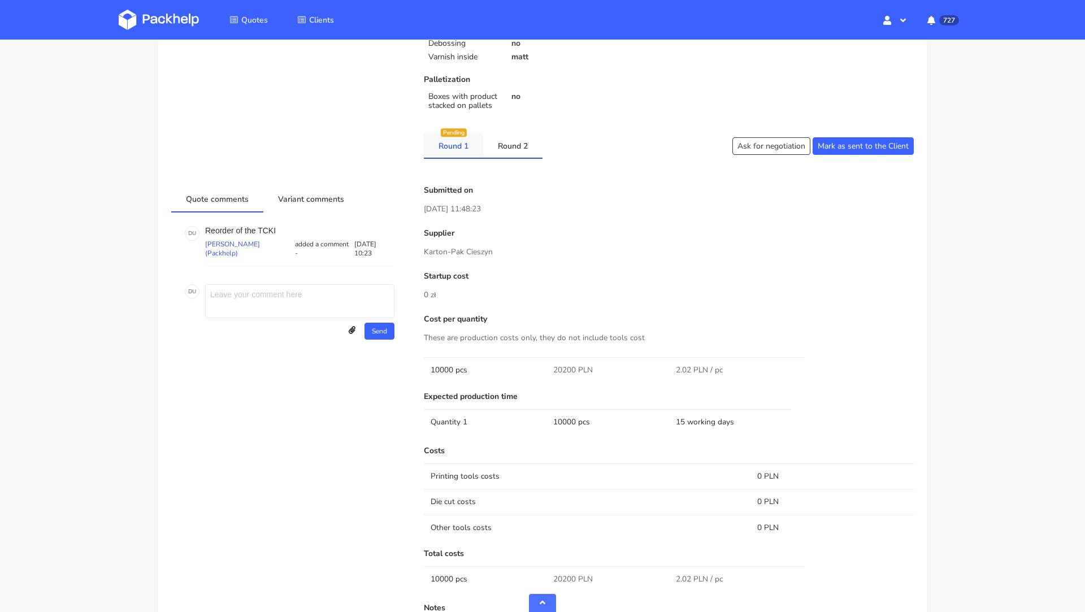
click at [461, 149] on link "Round 1" at bounding box center [453, 145] width 59 height 25
click at [503, 147] on link "Round 2" at bounding box center [512, 145] width 59 height 25
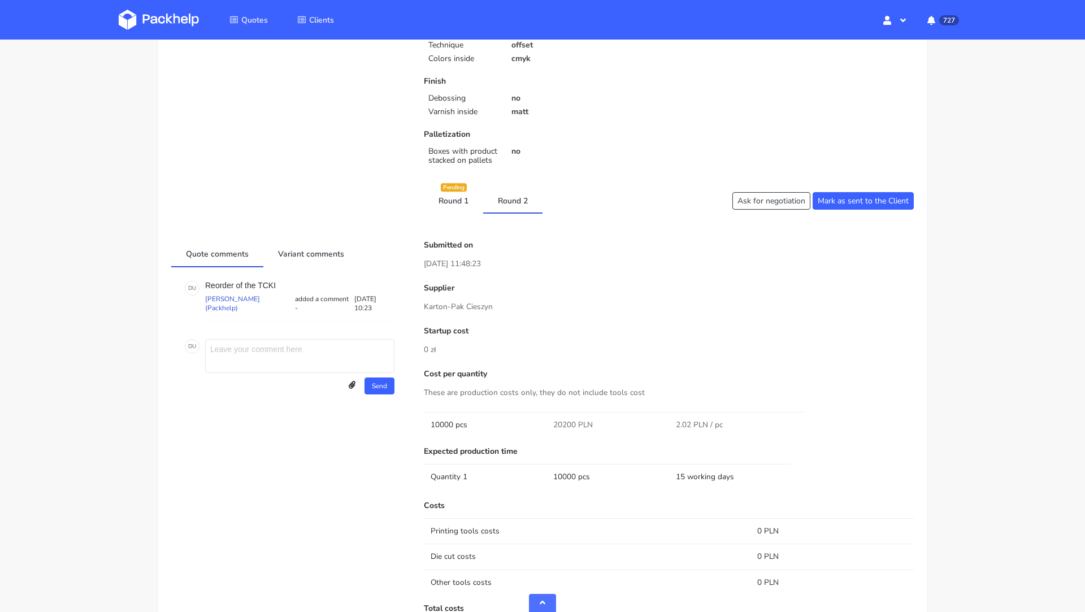
scroll to position [0, 0]
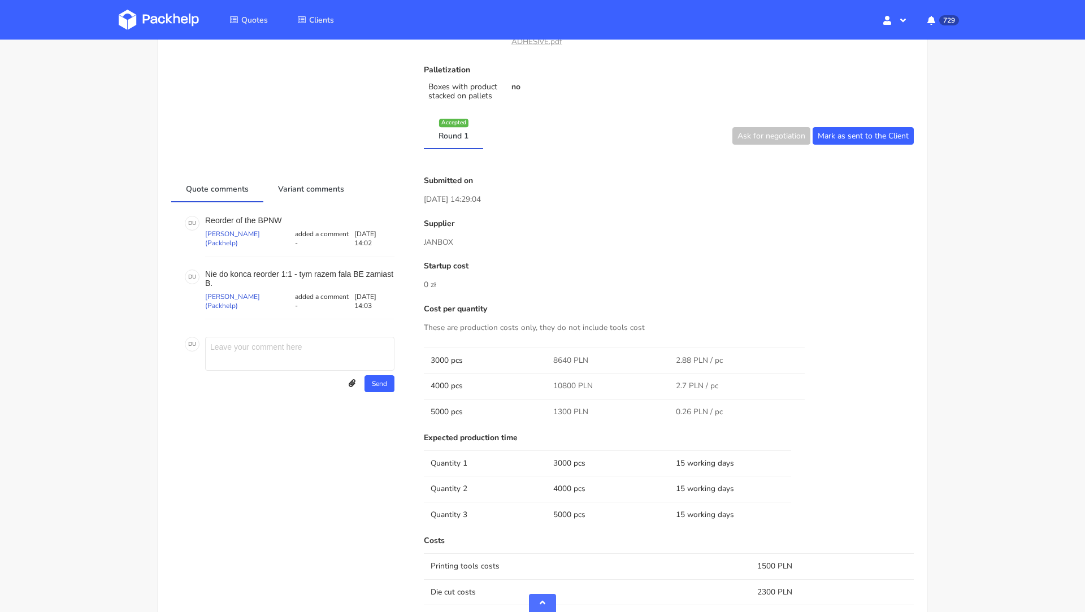
scroll to position [511, 0]
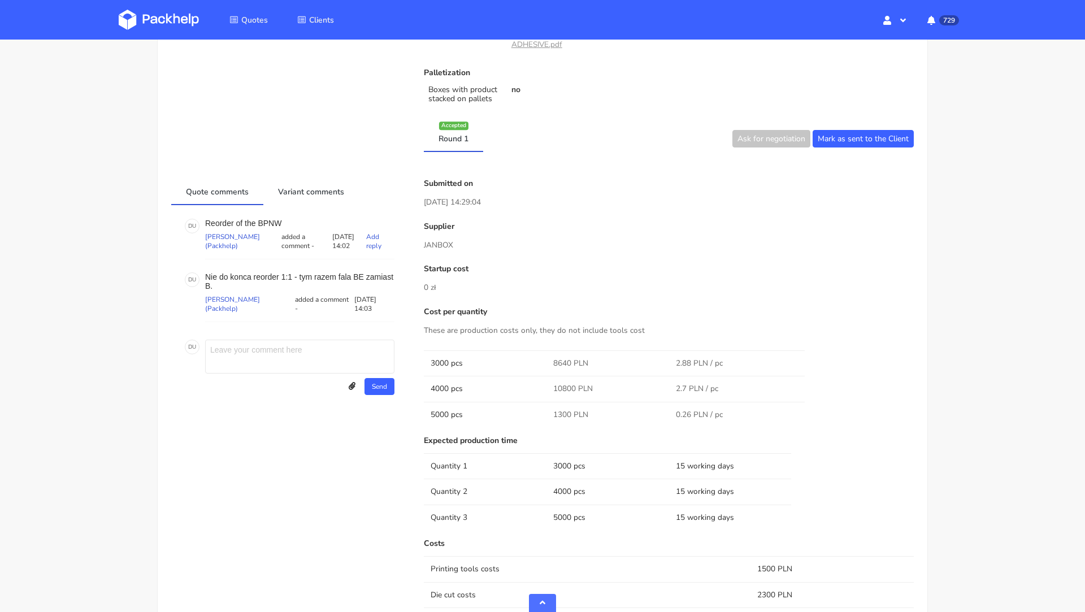
click at [270, 220] on p "Reorder of the BPNW" at bounding box center [299, 223] width 189 height 9
copy p "BPNW"
drag, startPoint x: 250, startPoint y: 285, endPoint x: 207, endPoint y: 273, distance: 44.6
click at [207, 273] on p "Nie do konca reorder 1:1 - tym razem fala BE zamiast B." at bounding box center [299, 281] width 189 height 18
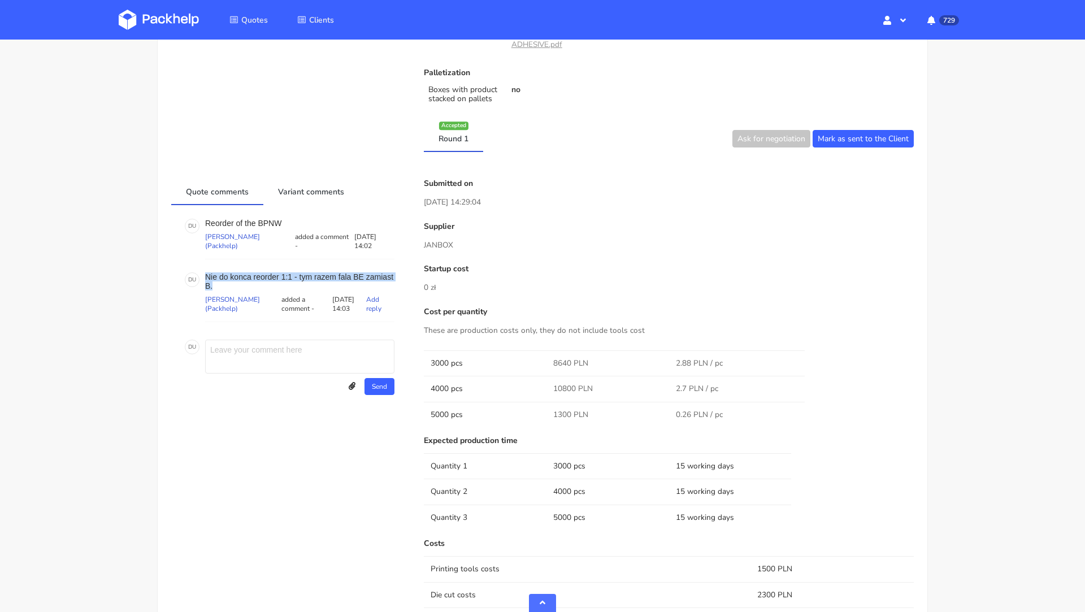
copy p "Nie do konca reorder 1:1 - tym razem fala BE zamiast B."
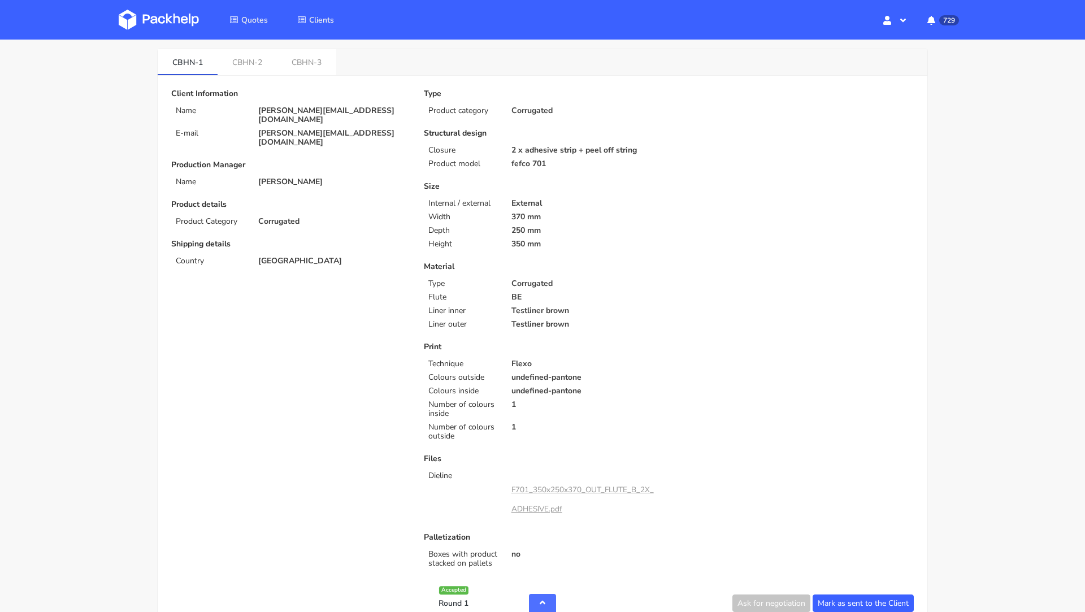
scroll to position [0, 0]
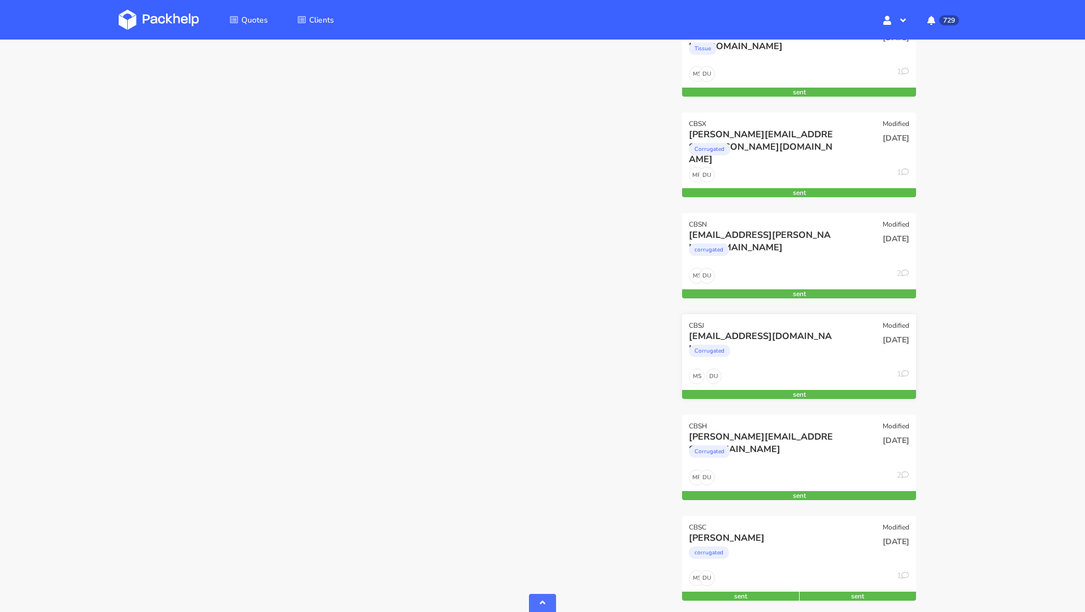
scroll to position [301, 0]
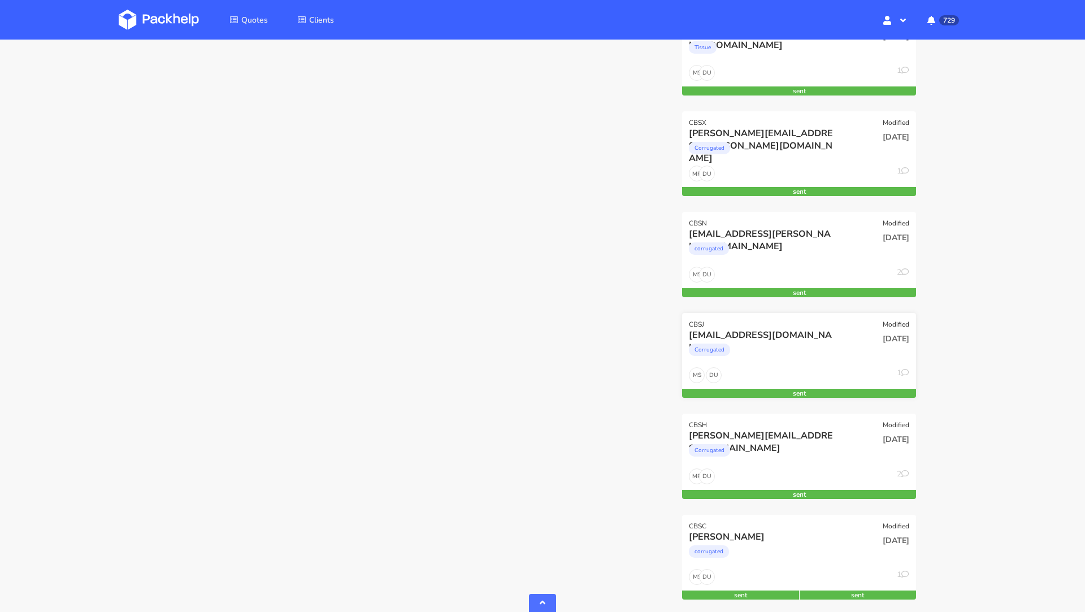
click at [789, 333] on div "[EMAIL_ADDRESS][DOMAIN_NAME]" at bounding box center [764, 335] width 150 height 12
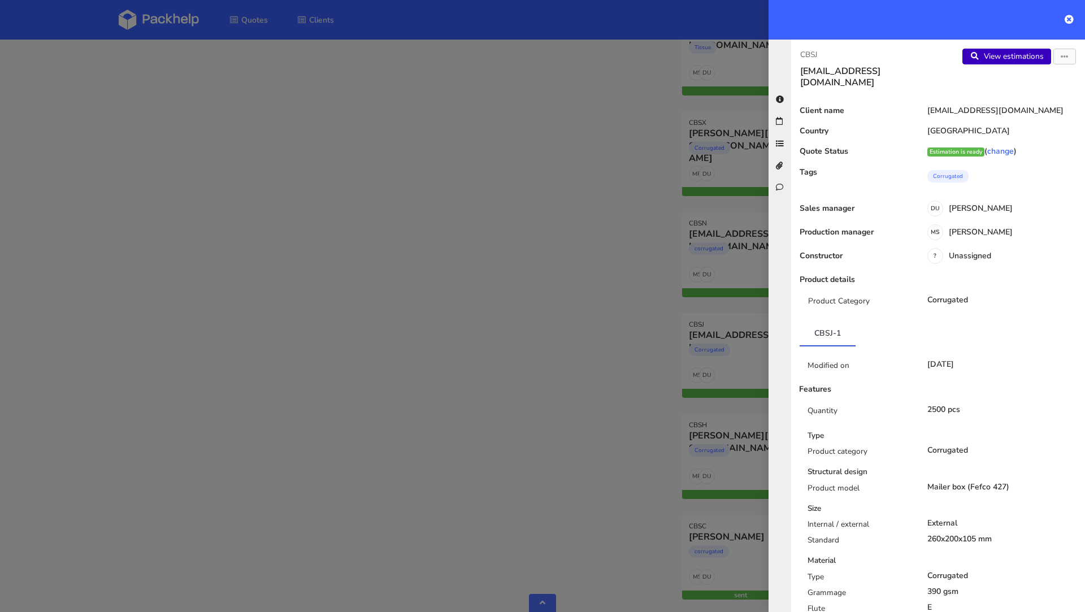
click at [988, 61] on link "View estimations" at bounding box center [1006, 57] width 89 height 16
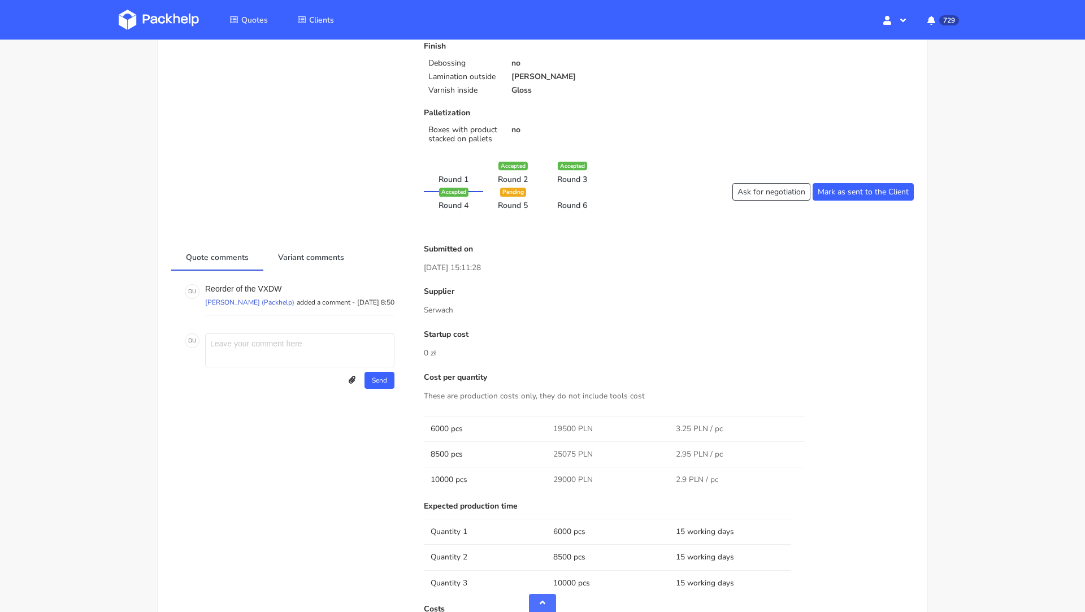
scroll to position [505, 0]
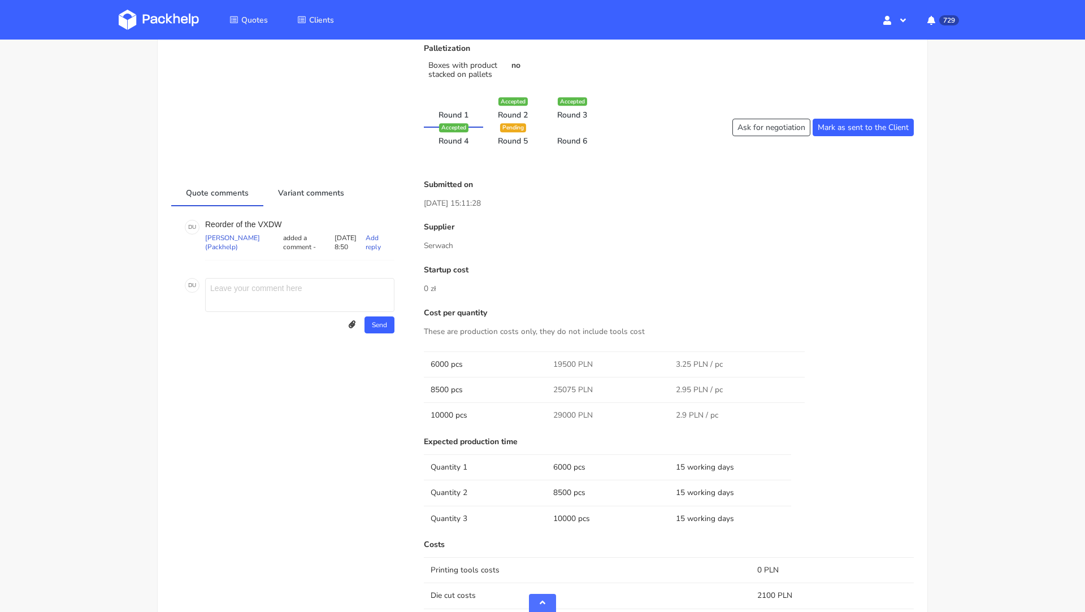
click at [272, 220] on p "Reorder of the VXDW" at bounding box center [299, 224] width 189 height 9
copy p "VXDW"
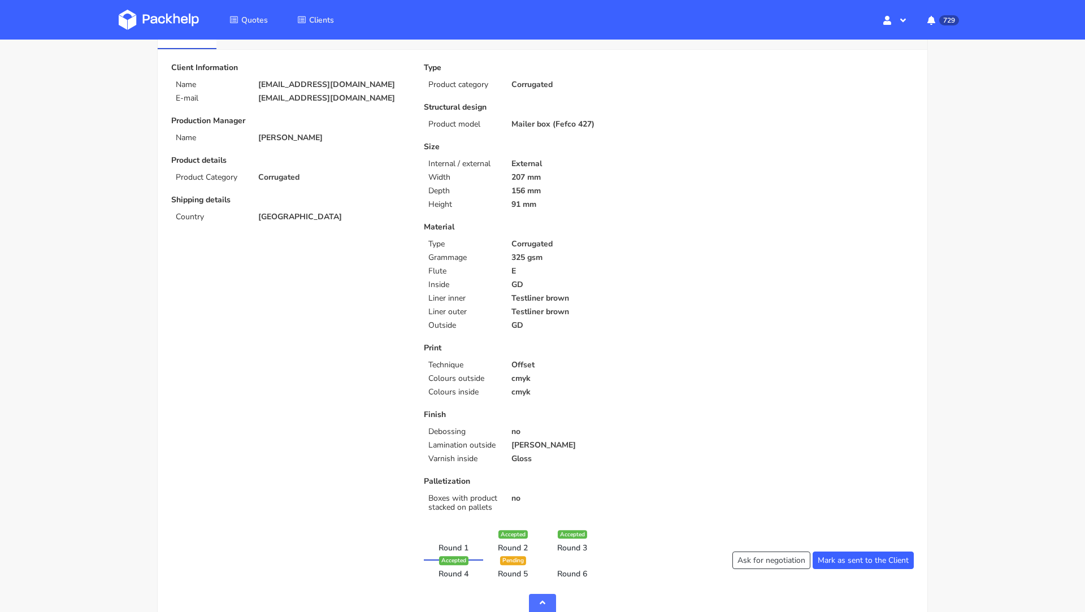
scroll to position [0, 0]
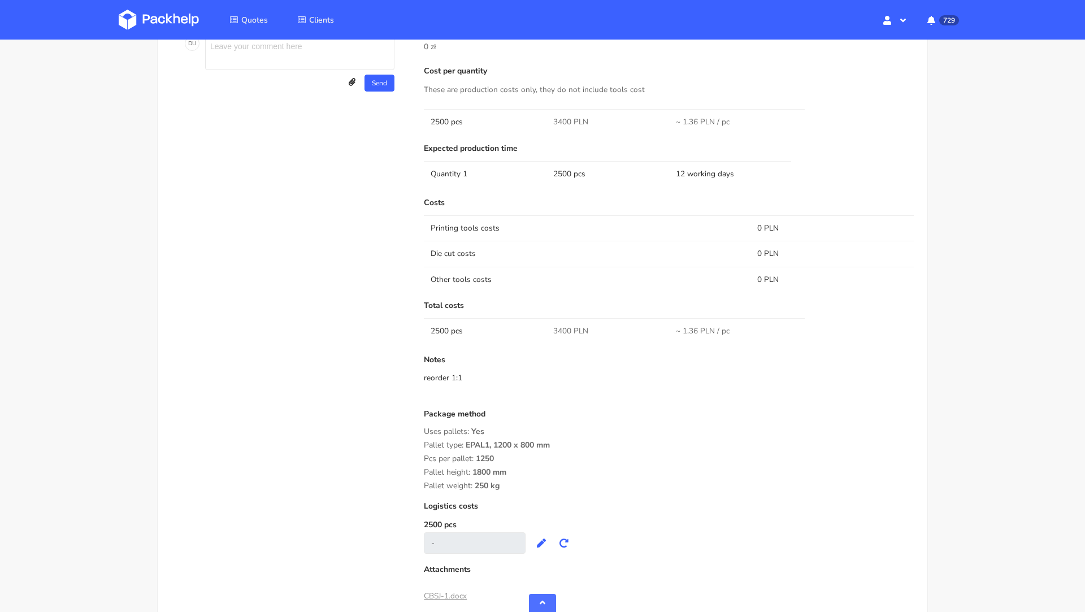
scroll to position [761, 0]
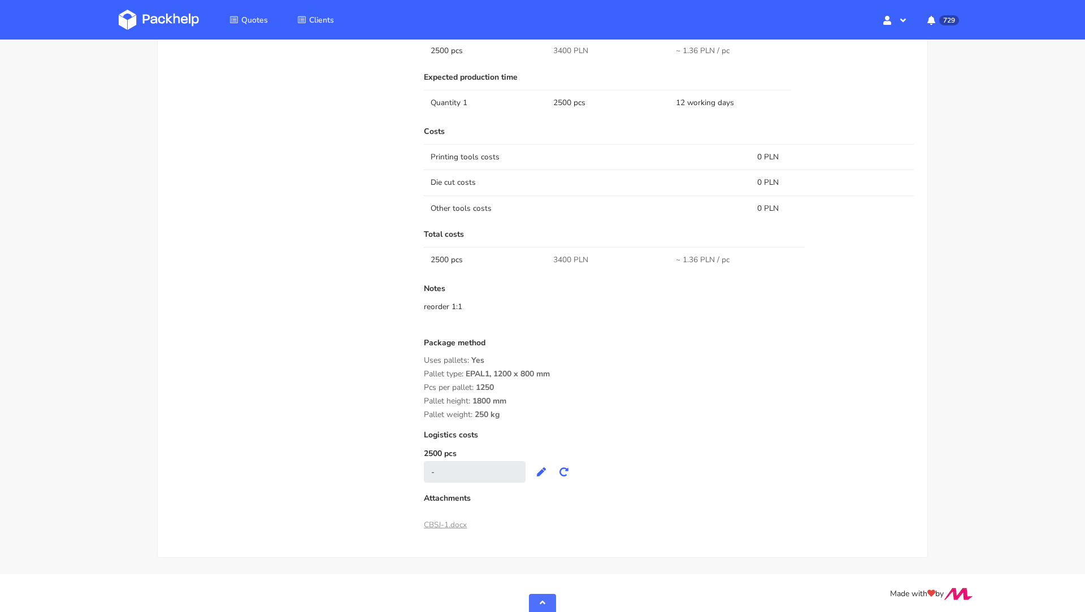
click at [549, 290] on p "Notes" at bounding box center [669, 288] width 490 height 9
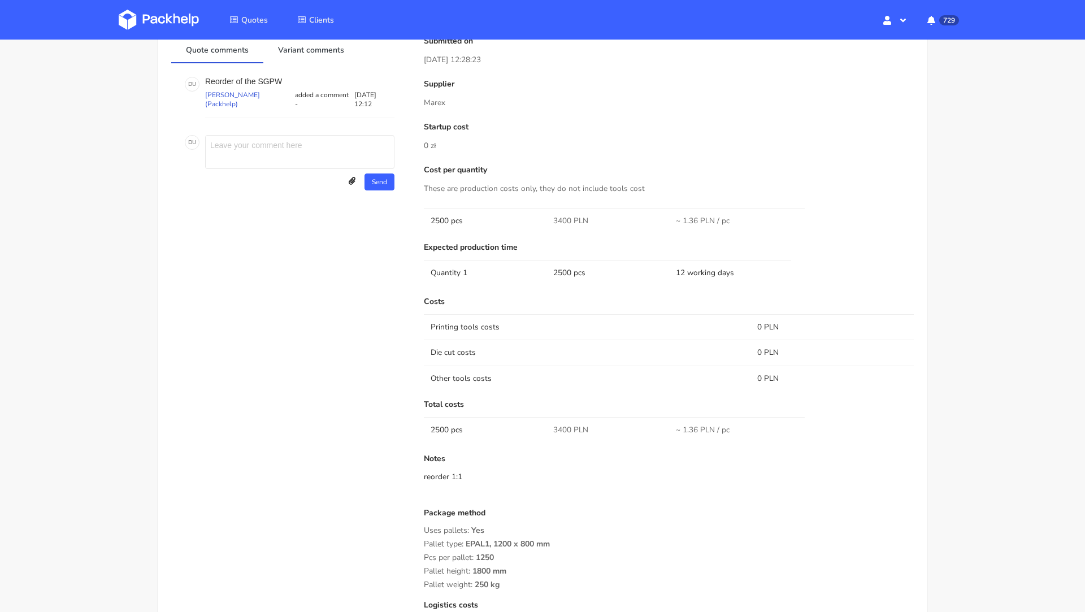
scroll to position [0, 0]
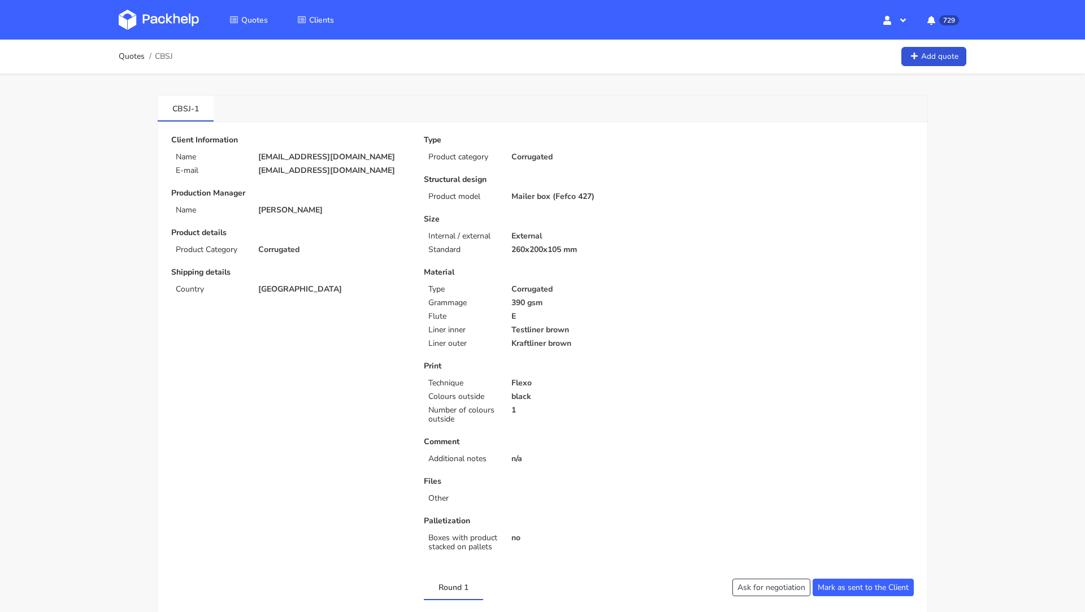
click at [154, 36] on div "Quotes Clients Hello, Dawid Profile Sign Out 729 Notifications CBSX You have a …" at bounding box center [542, 20] width 904 height 40
click at [151, 23] on img at bounding box center [159, 20] width 80 height 20
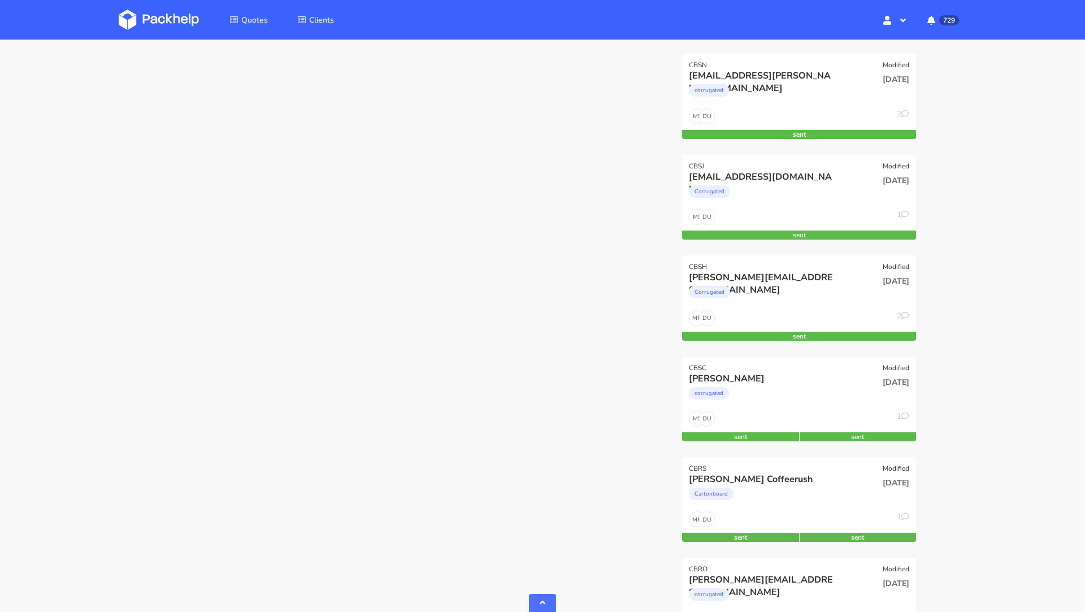
scroll to position [467, 0]
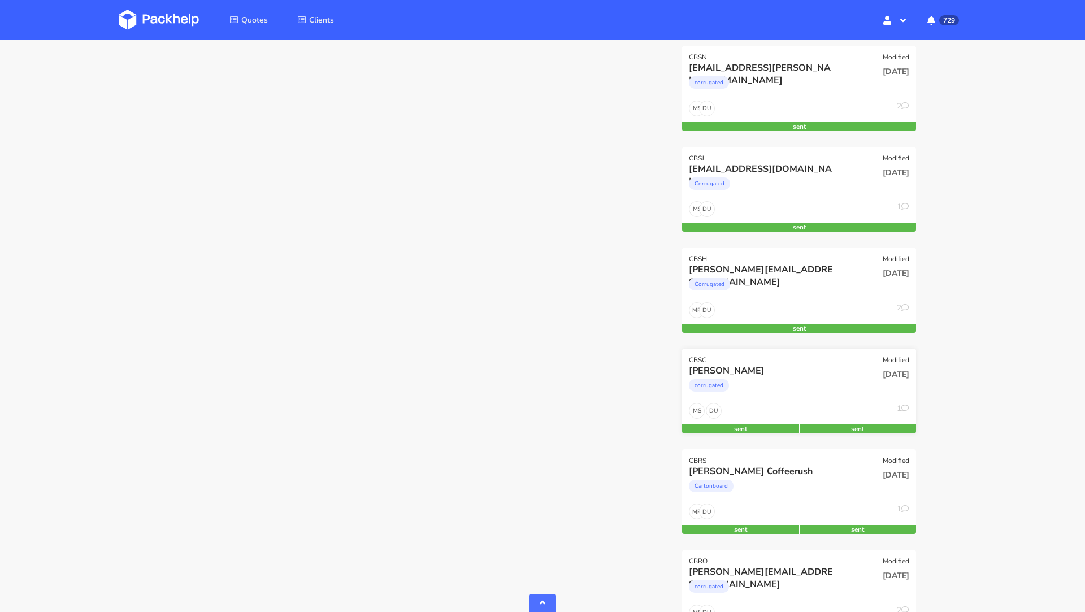
click at [805, 357] on div "CBSC Modified" at bounding box center [799, 357] width 234 height 16
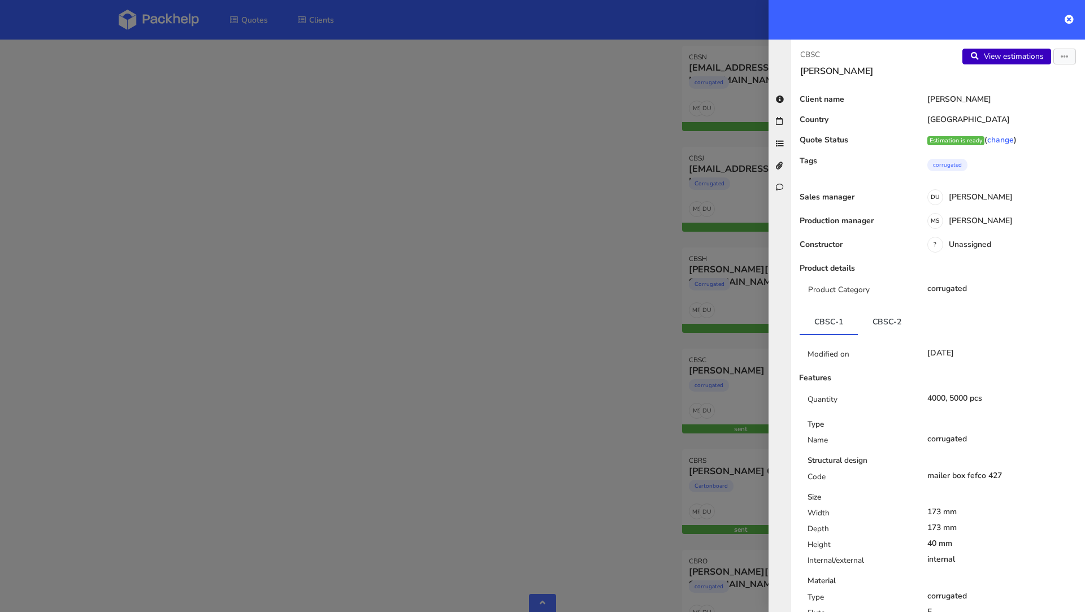
click at [1004, 56] on link "View estimations" at bounding box center [1006, 57] width 89 height 16
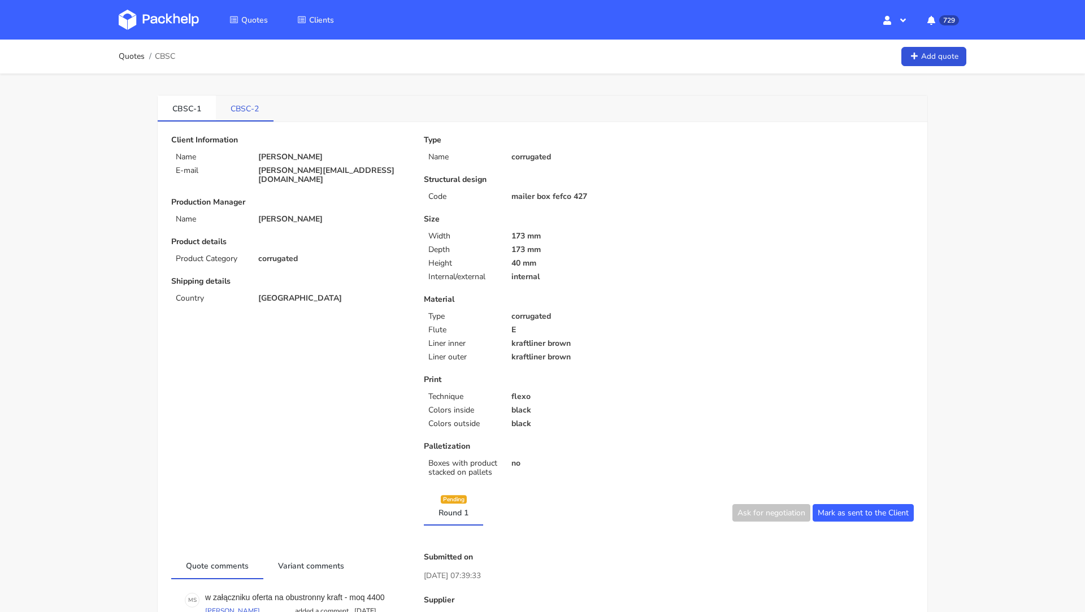
click at [238, 107] on link "CBSC-2" at bounding box center [245, 107] width 58 height 25
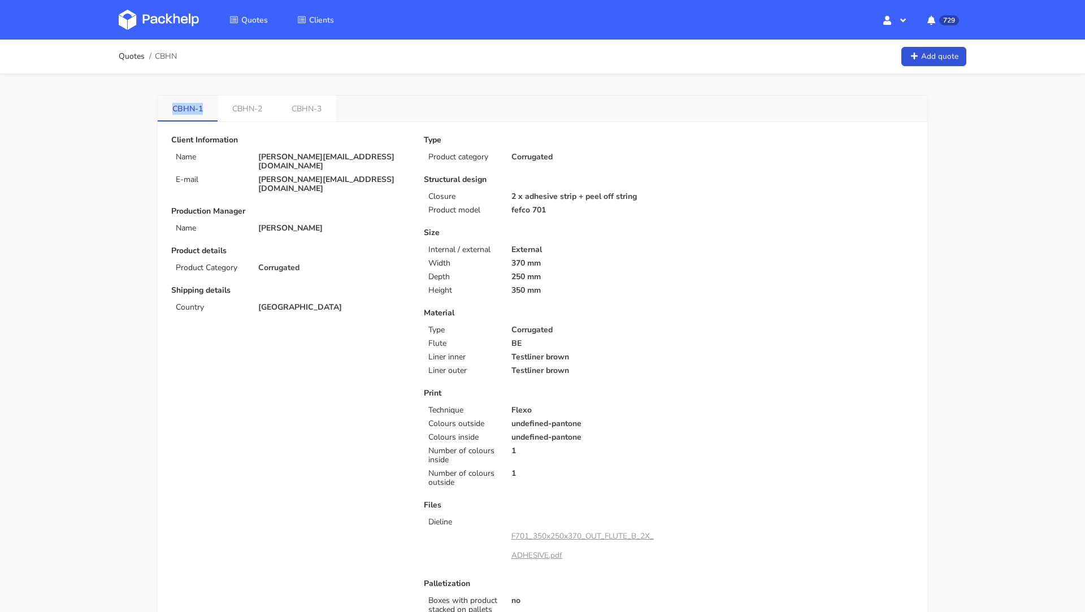
drag, startPoint x: 205, startPoint y: 108, endPoint x: 172, endPoint y: 107, distance: 32.8
click at [172, 107] on link "CBHN-1" at bounding box center [188, 107] width 60 height 25
copy link "CBHN-1"
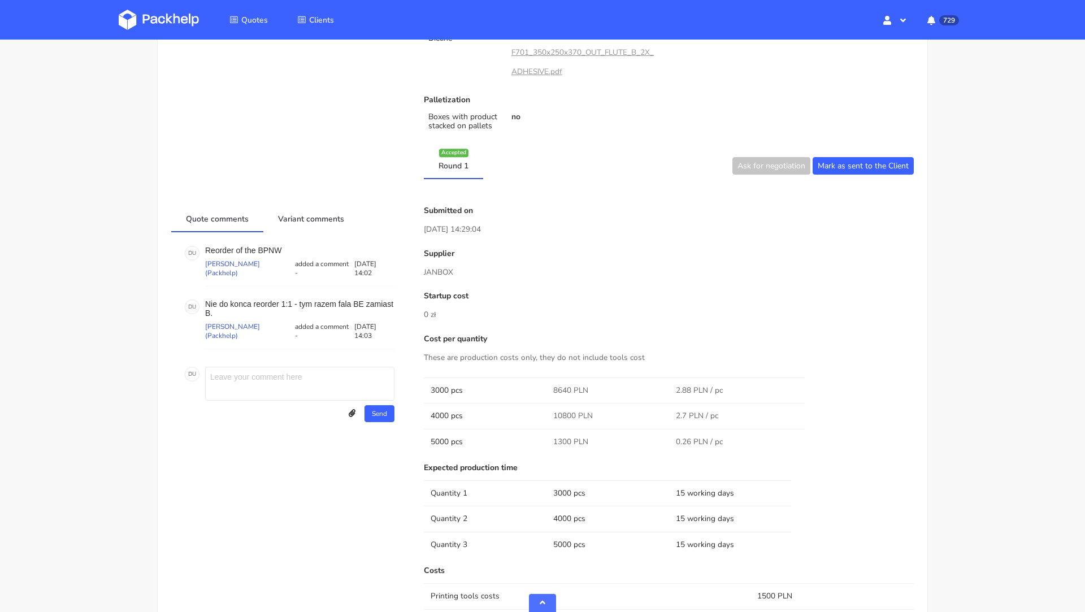
scroll to position [487, 0]
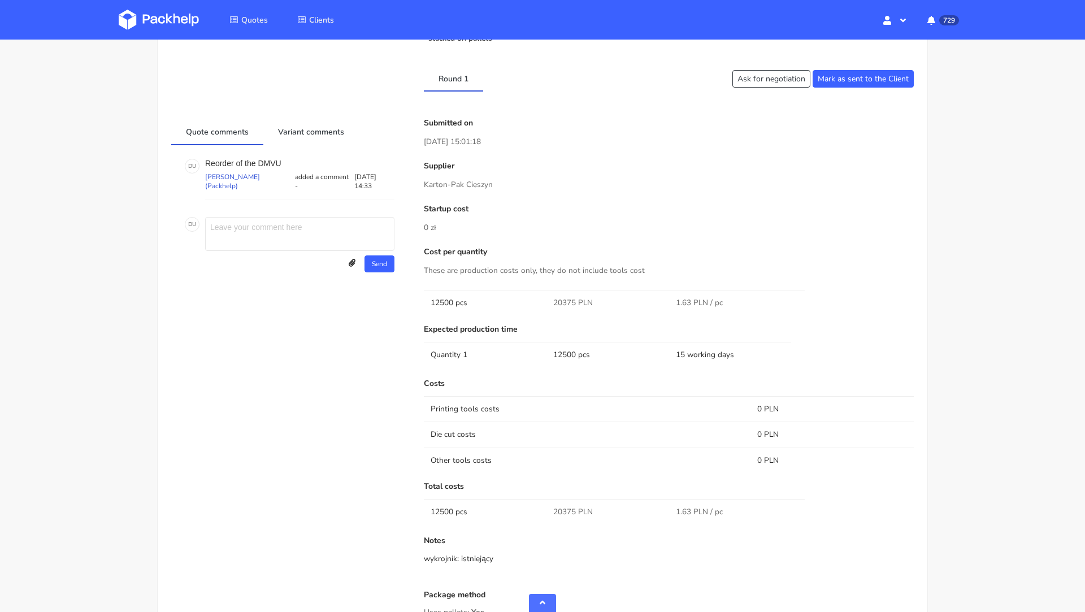
scroll to position [497, 0]
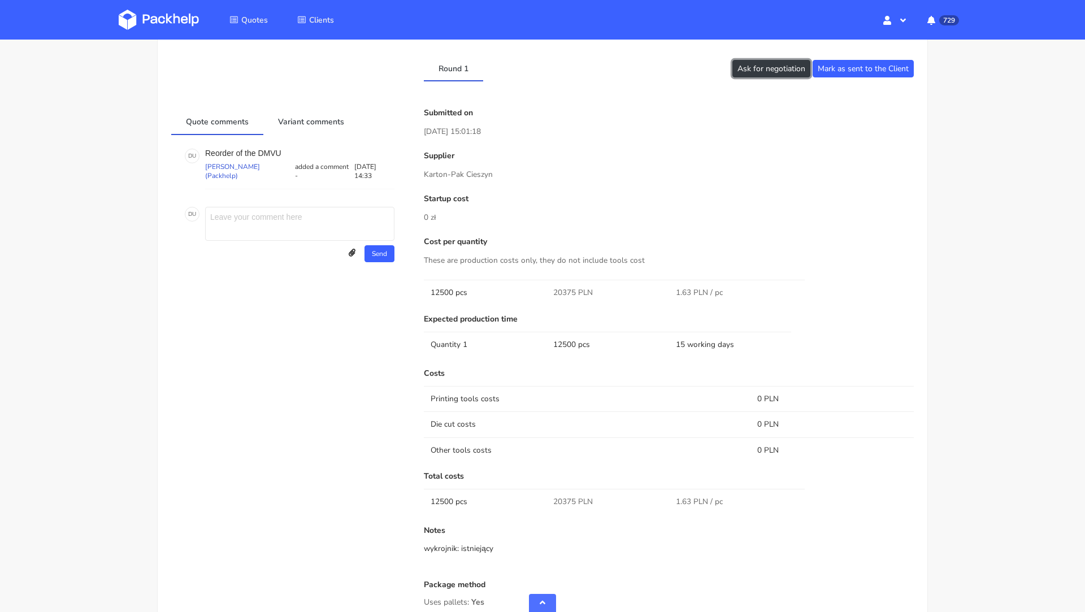
click at [772, 69] on button "Ask for negotiation" at bounding box center [771, 69] width 78 height 18
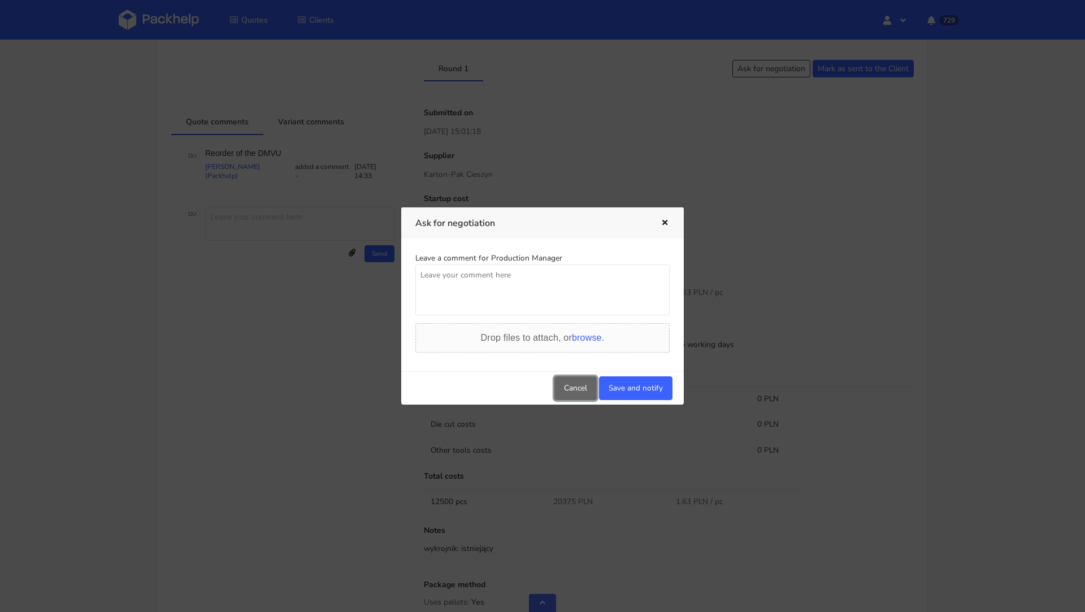
click at [563, 395] on button "Cancel" at bounding box center [575, 388] width 42 height 24
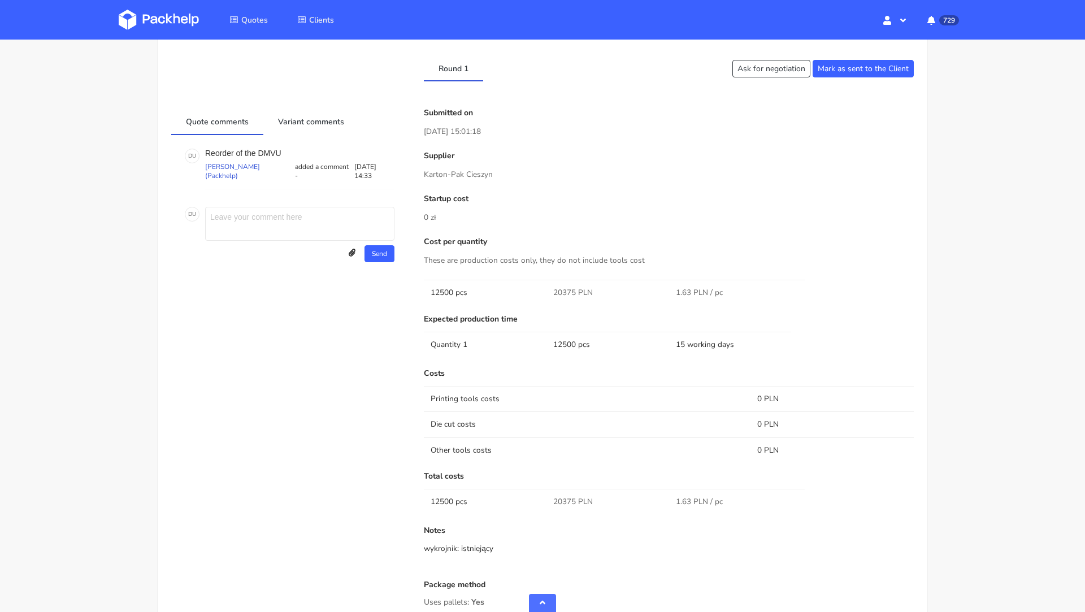
click at [574, 399] on td "Printing tools costs" at bounding box center [587, 398] width 327 height 25
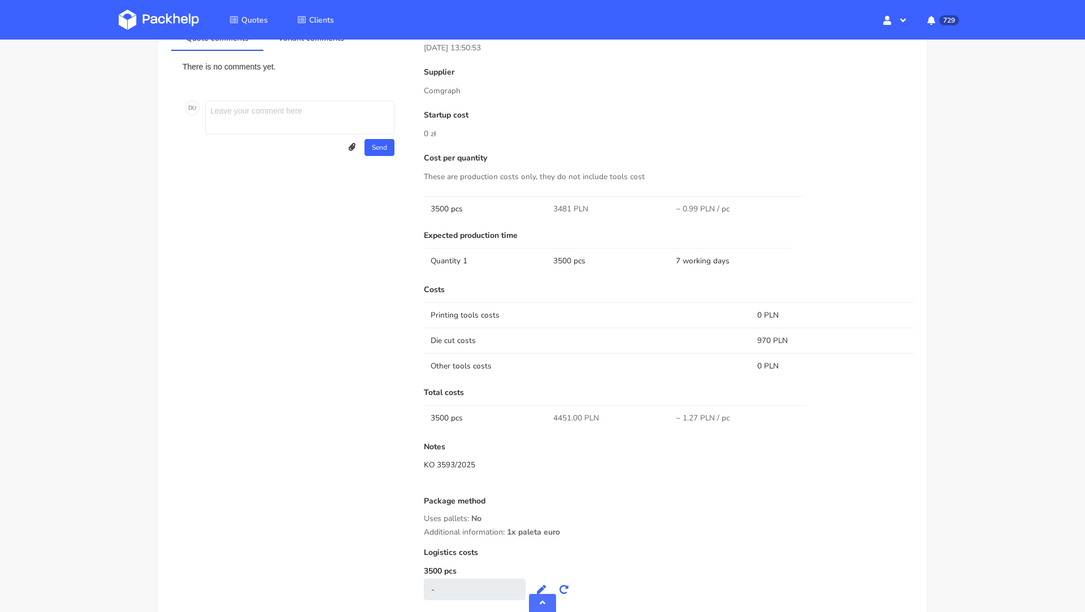
scroll to position [733, 0]
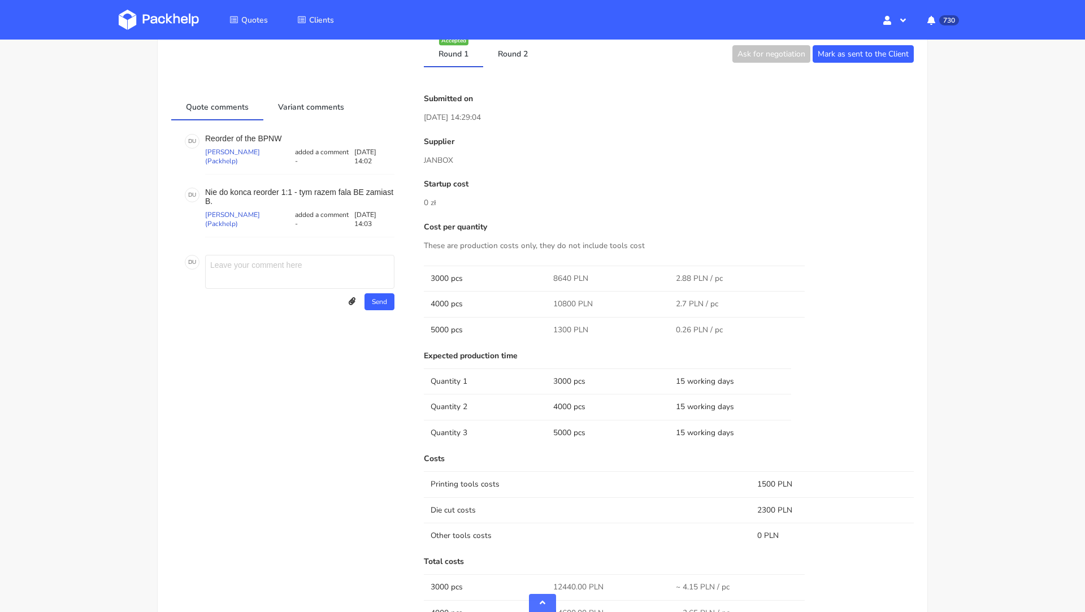
scroll to position [595, 0]
click at [509, 50] on link "Round 2" at bounding box center [512, 54] width 59 height 25
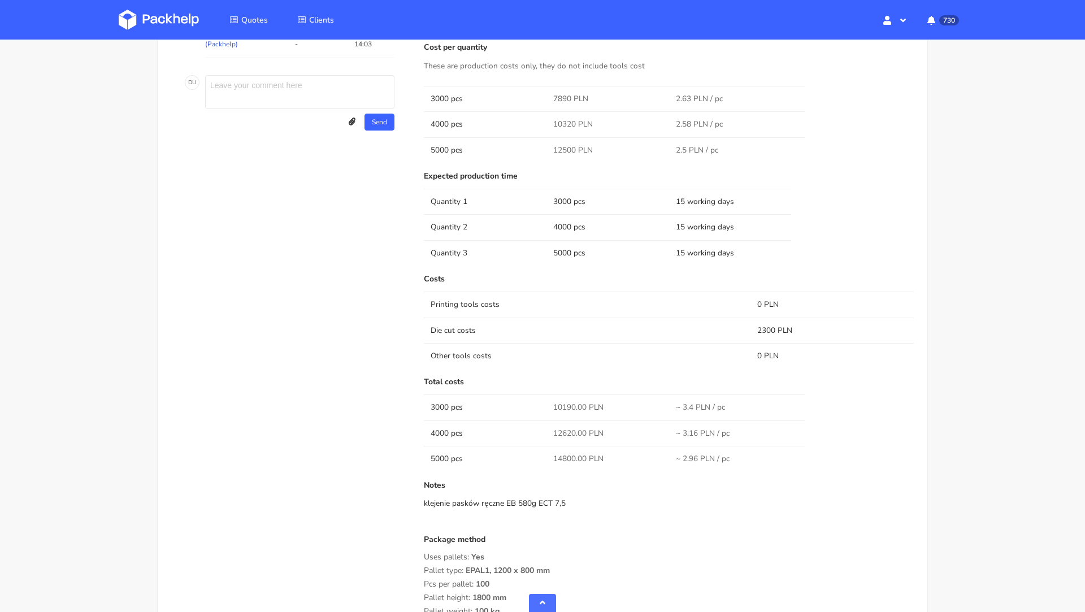
scroll to position [515, 0]
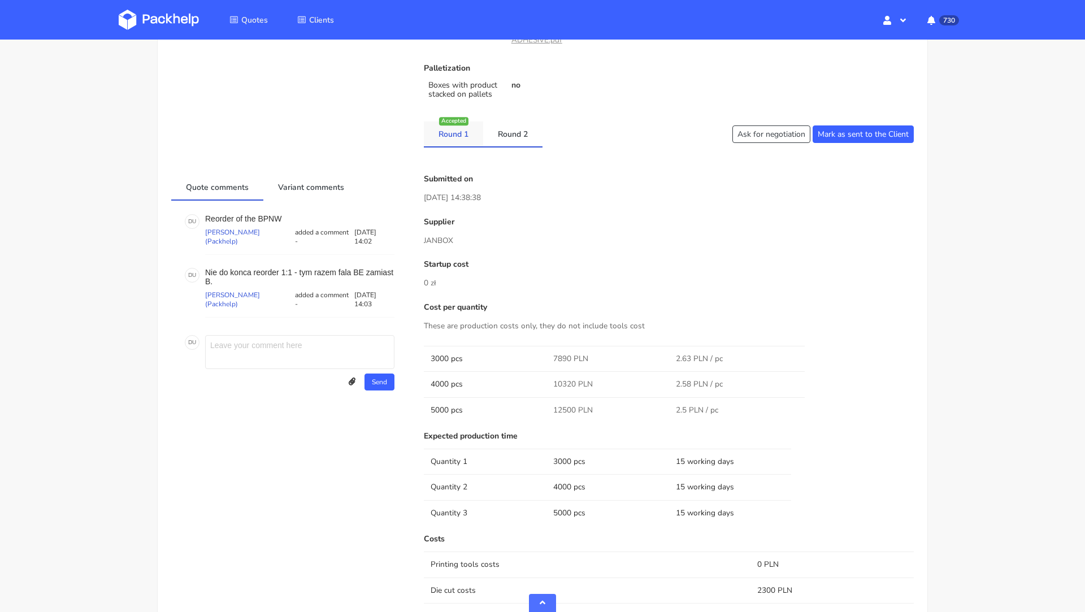
click at [464, 141] on link "Round 1" at bounding box center [453, 133] width 59 height 25
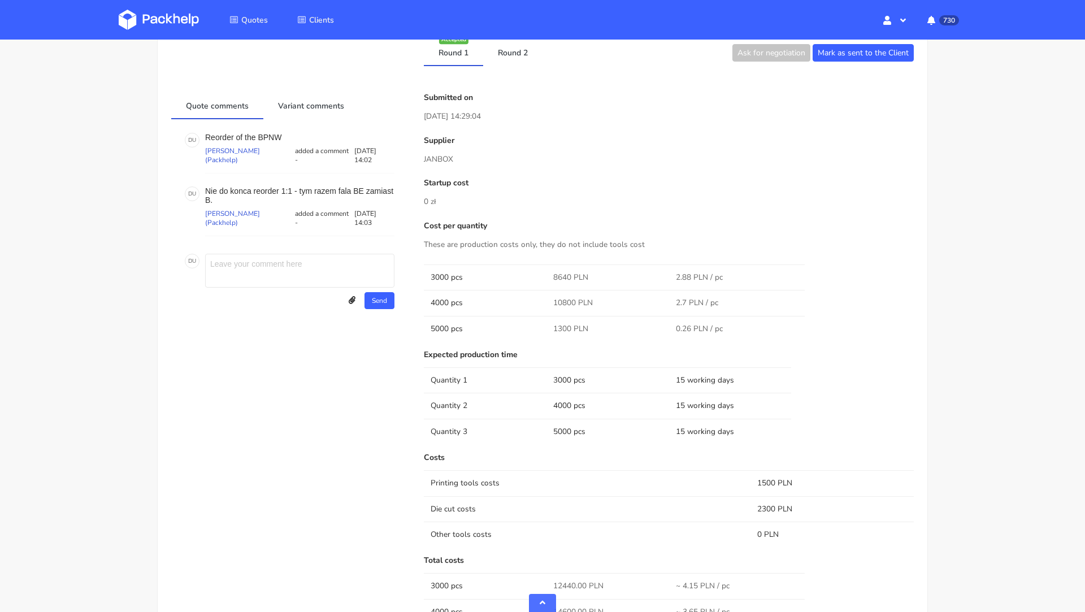
scroll to position [594, 0]
click at [509, 62] on link "Round 2" at bounding box center [512, 54] width 59 height 25
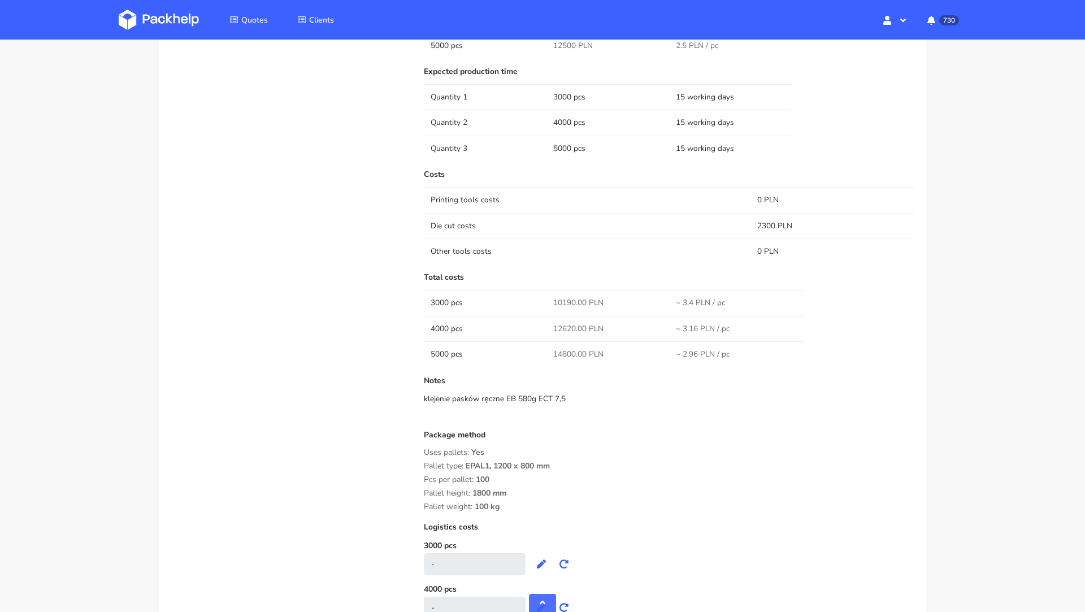
scroll to position [881, 0]
click at [563, 302] on span "10190.00 PLN" at bounding box center [578, 301] width 50 height 11
copy span "10190.00"
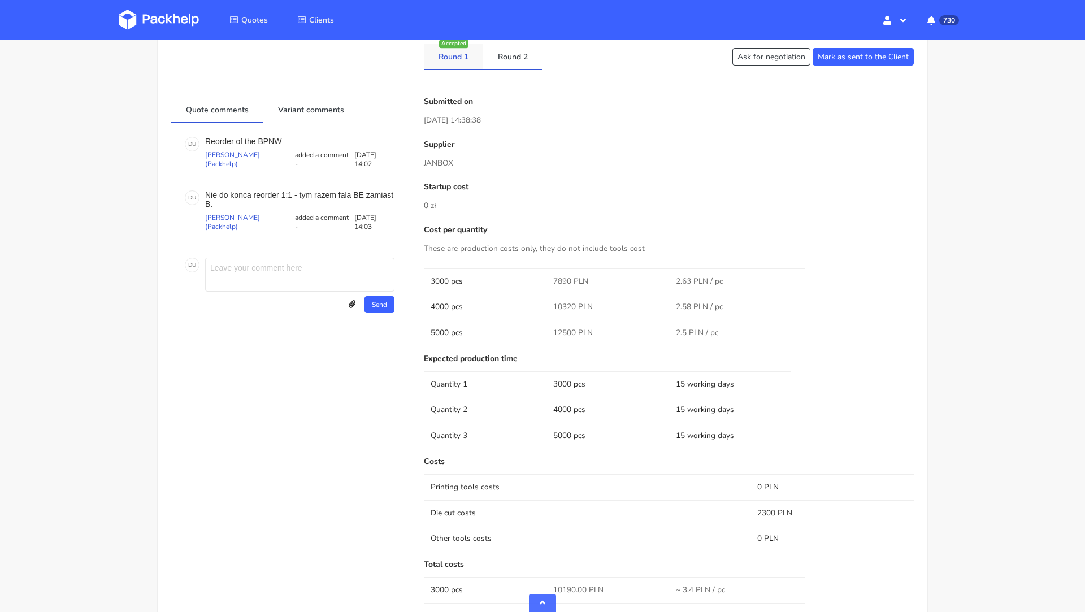
click at [453, 65] on link "Round 1" at bounding box center [453, 56] width 59 height 25
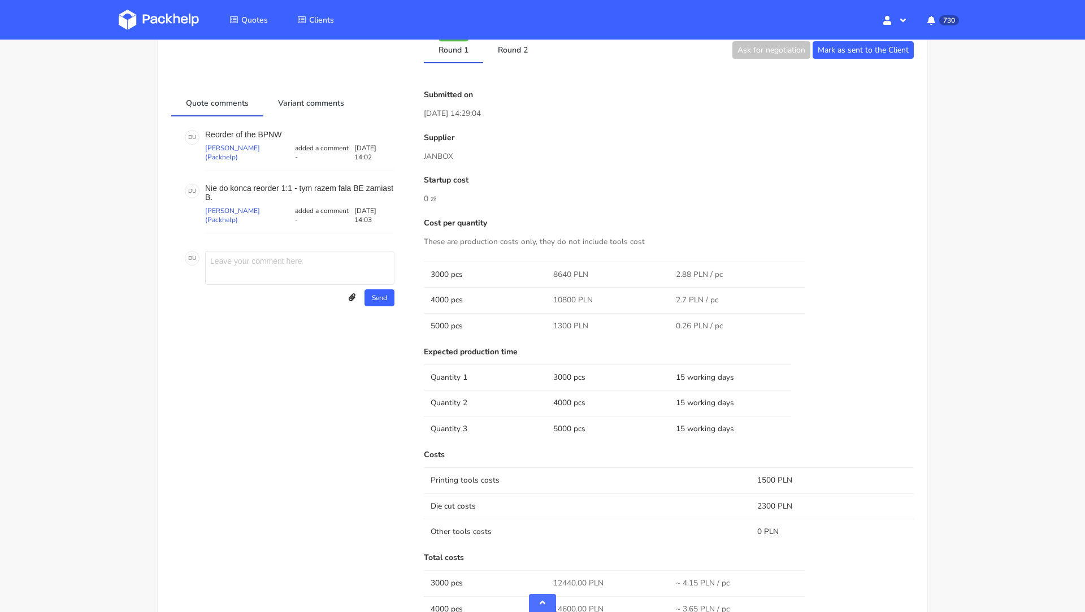
scroll to position [588, 0]
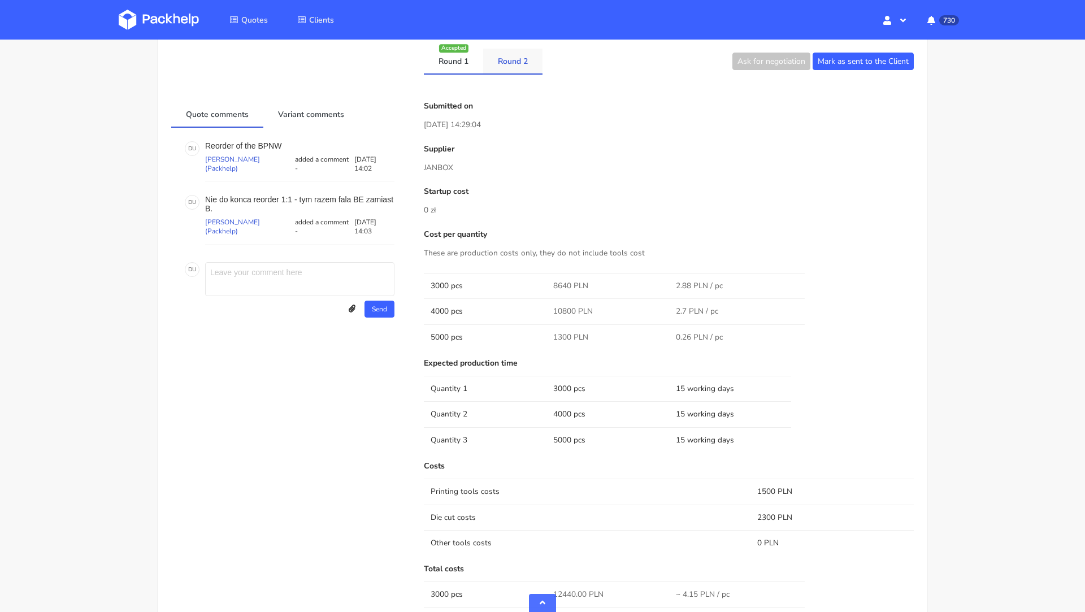
click at [516, 72] on li "Round 2" at bounding box center [512, 62] width 59 height 26
click at [507, 59] on link "Round 2" at bounding box center [512, 61] width 59 height 25
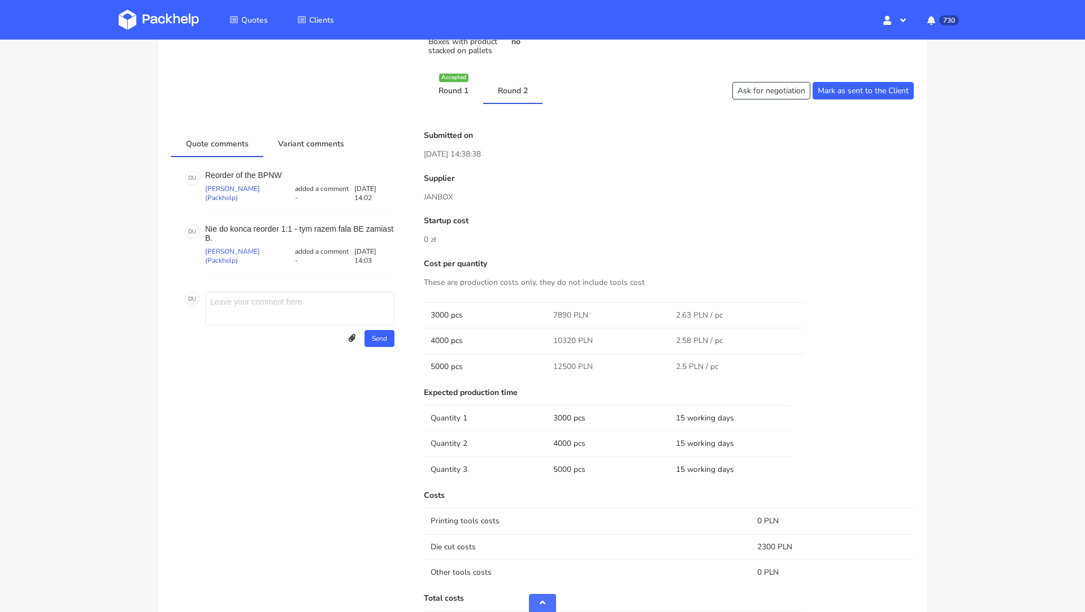
scroll to position [415, 0]
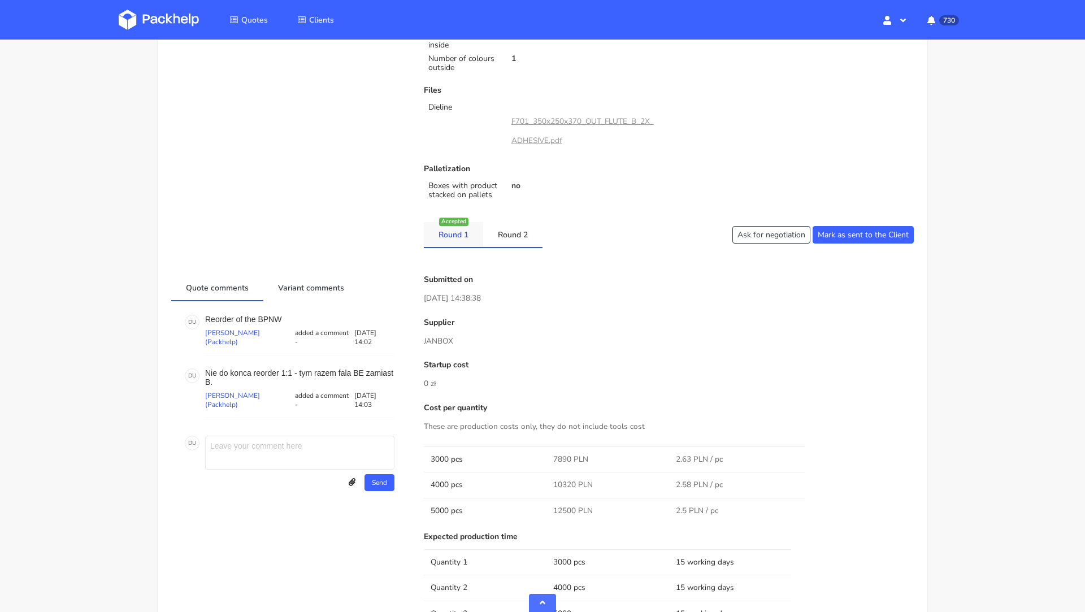
click at [464, 241] on link "Round 1" at bounding box center [453, 234] width 59 height 25
click at [519, 237] on link "Round 2" at bounding box center [512, 234] width 59 height 25
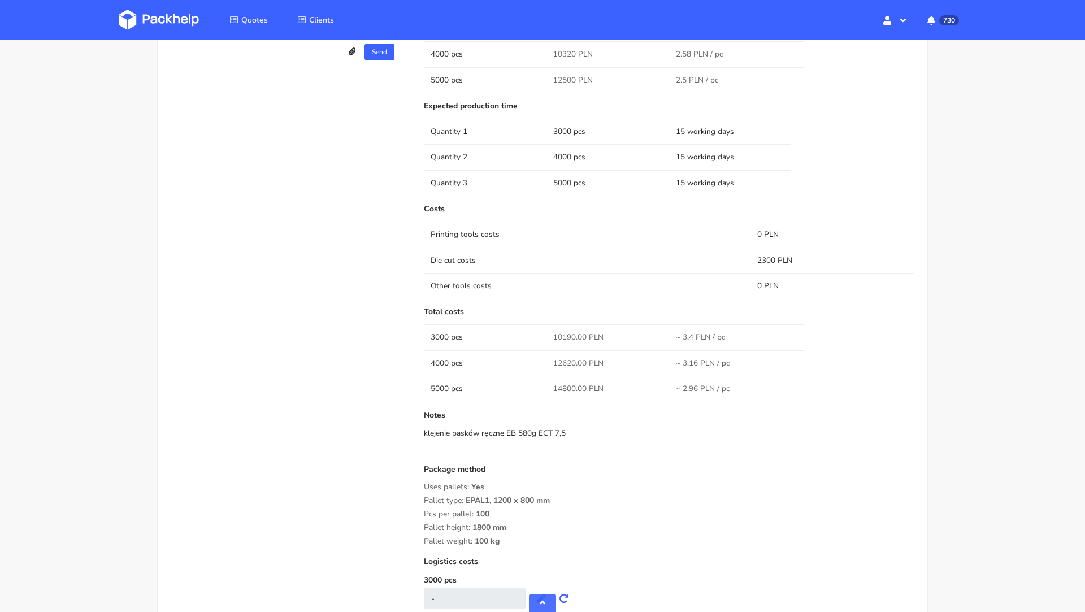
scroll to position [0, 0]
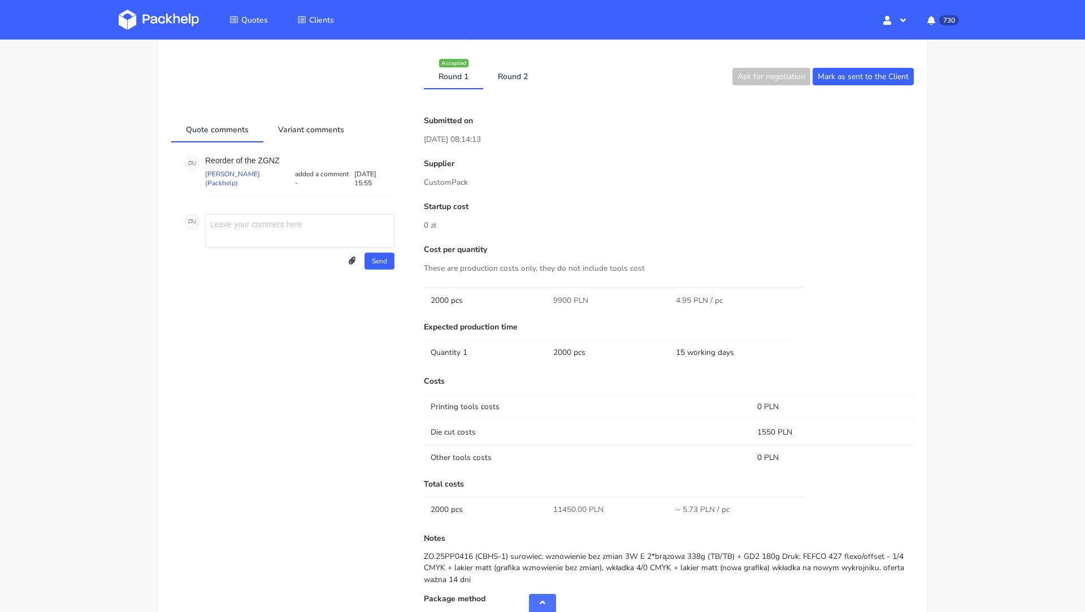
scroll to position [860, 0]
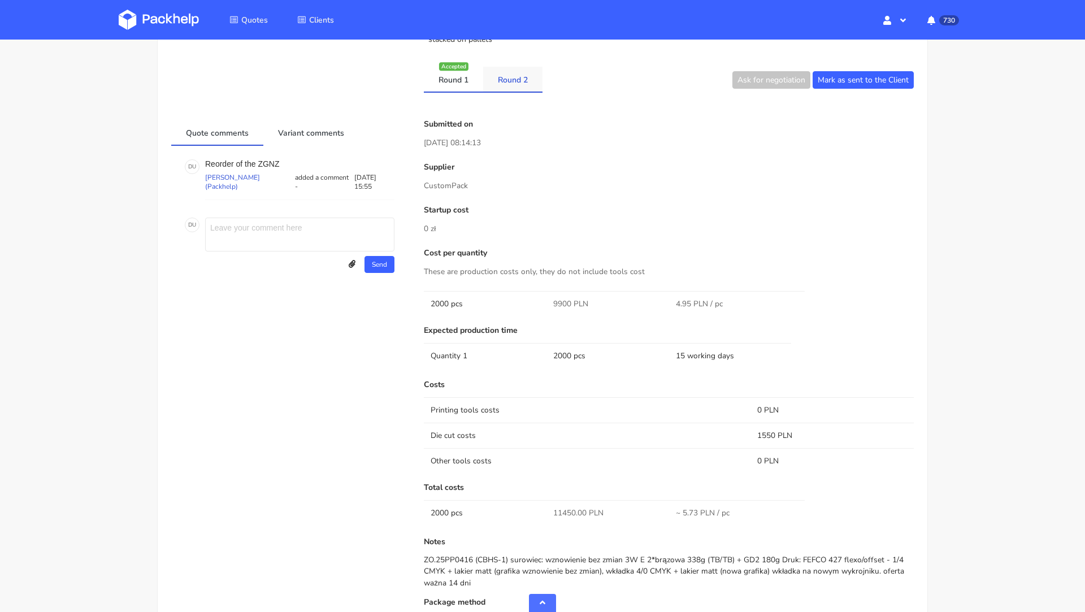
click at [501, 77] on link "Round 2" at bounding box center [512, 79] width 59 height 25
click at [457, 81] on link "Round 1" at bounding box center [453, 79] width 59 height 25
click at [524, 85] on link "Round 2" at bounding box center [512, 79] width 59 height 25
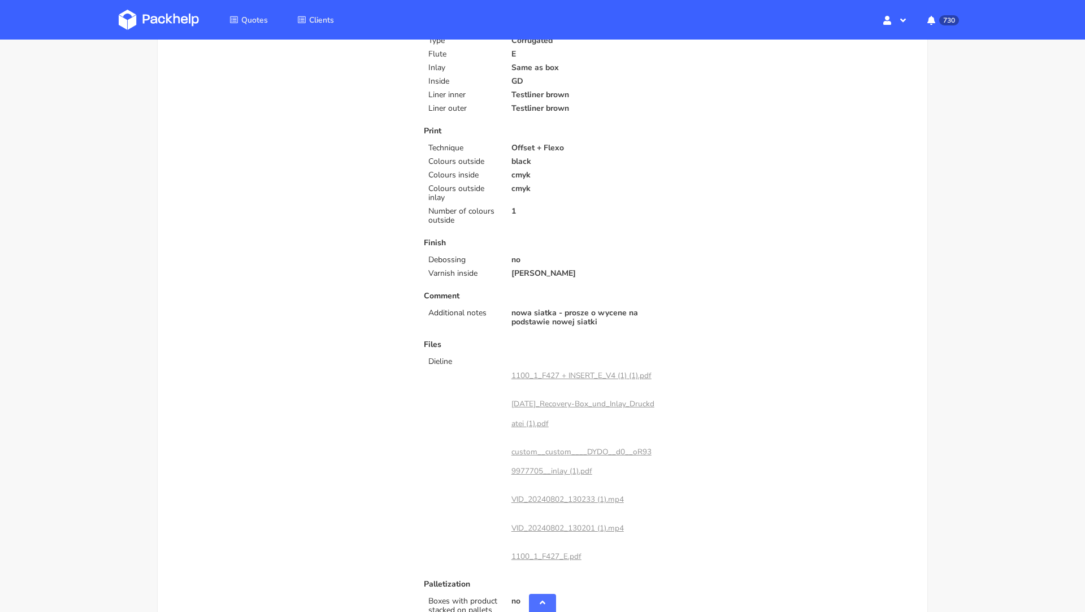
scroll to position [196, 0]
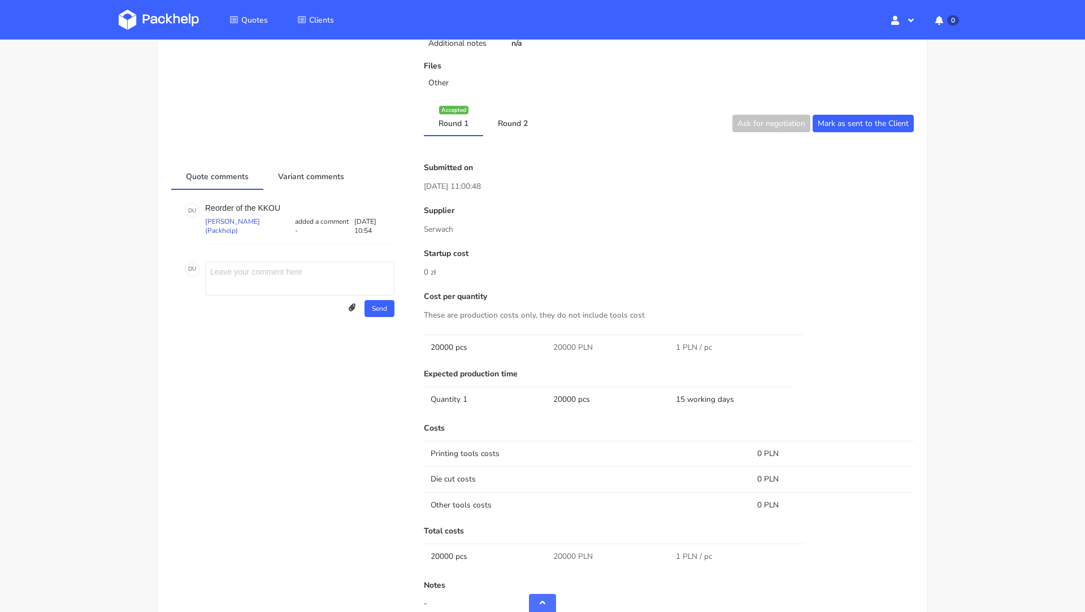
scroll to position [535, 0]
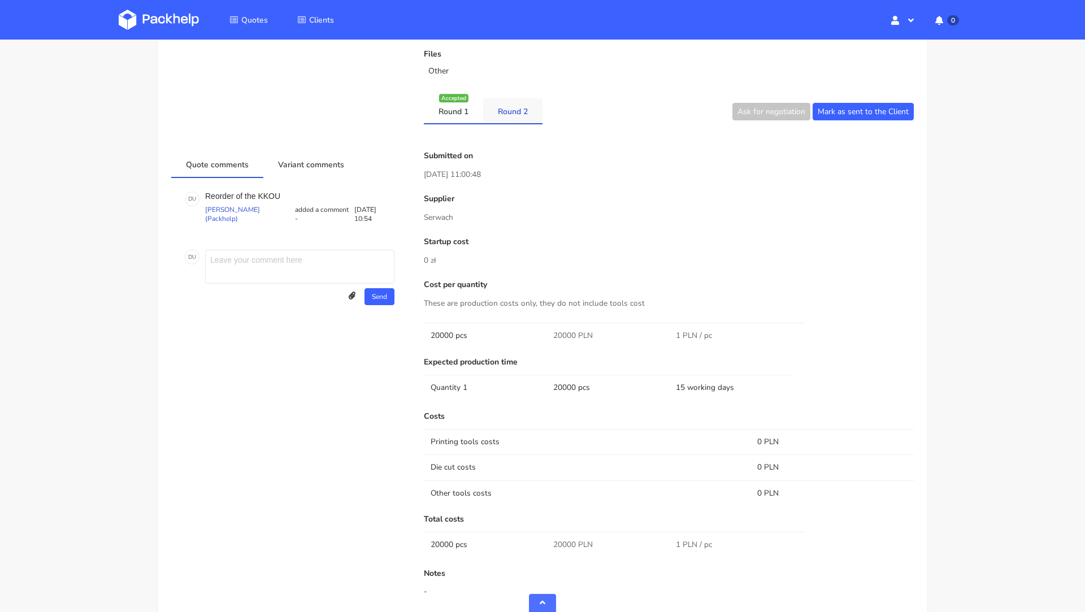
click at [510, 116] on link "Round 2" at bounding box center [512, 110] width 59 height 25
click at [462, 116] on link "Round 1" at bounding box center [453, 110] width 59 height 25
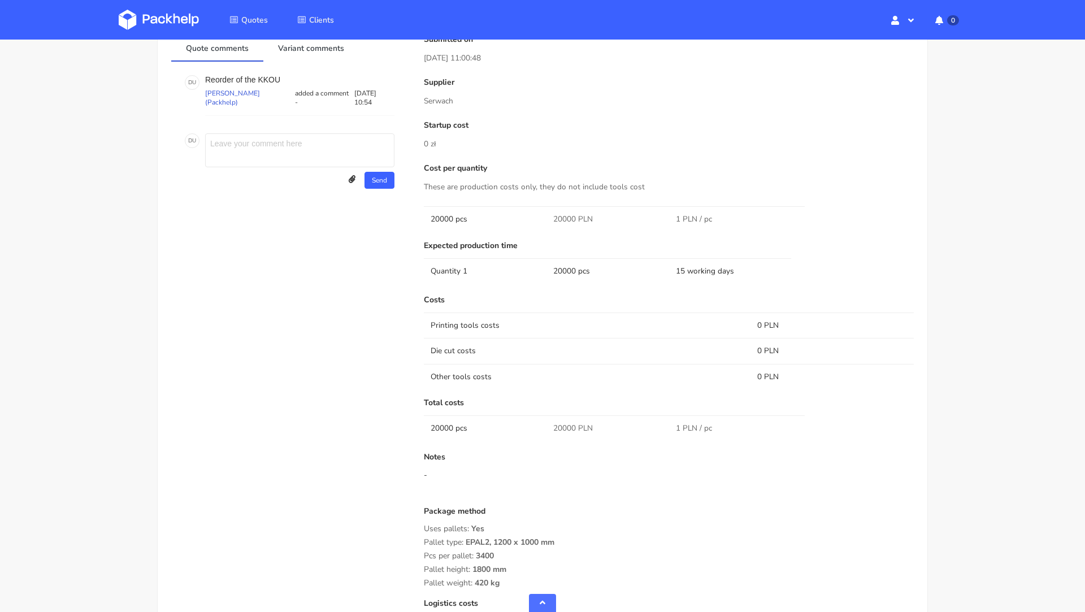
scroll to position [779, 0]
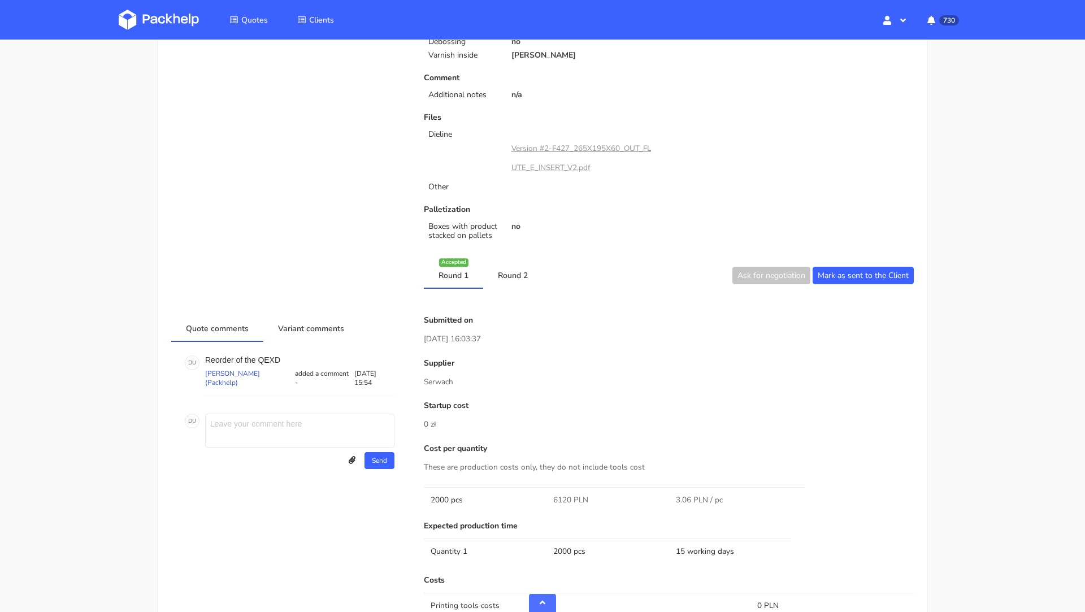
scroll to position [548, 0]
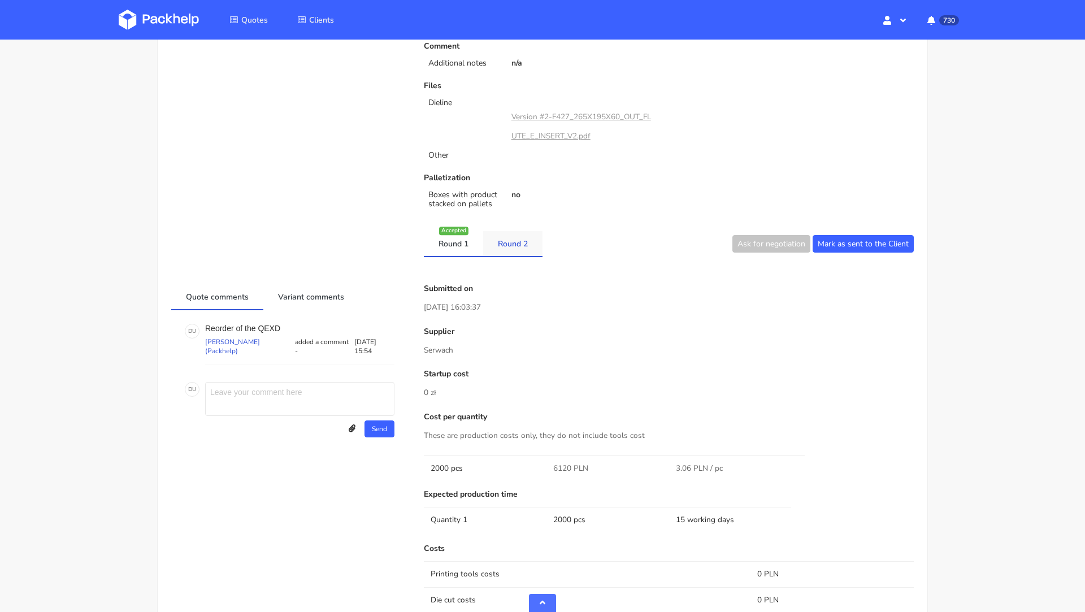
click at [522, 236] on link "Round 2" at bounding box center [512, 243] width 59 height 25
click at [470, 239] on link "Round 1" at bounding box center [453, 243] width 59 height 25
